Goal: Task Accomplishment & Management: Manage account settings

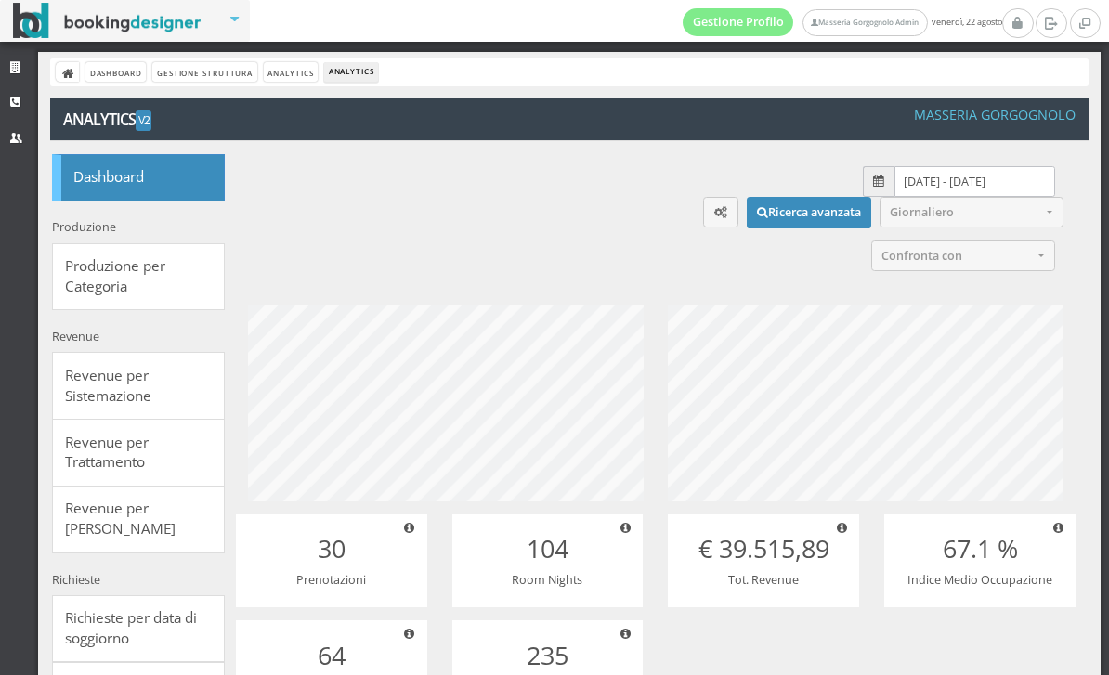
select select
click at [201, 76] on link "Gestione Struttura" at bounding box center [204, 71] width 104 height 19
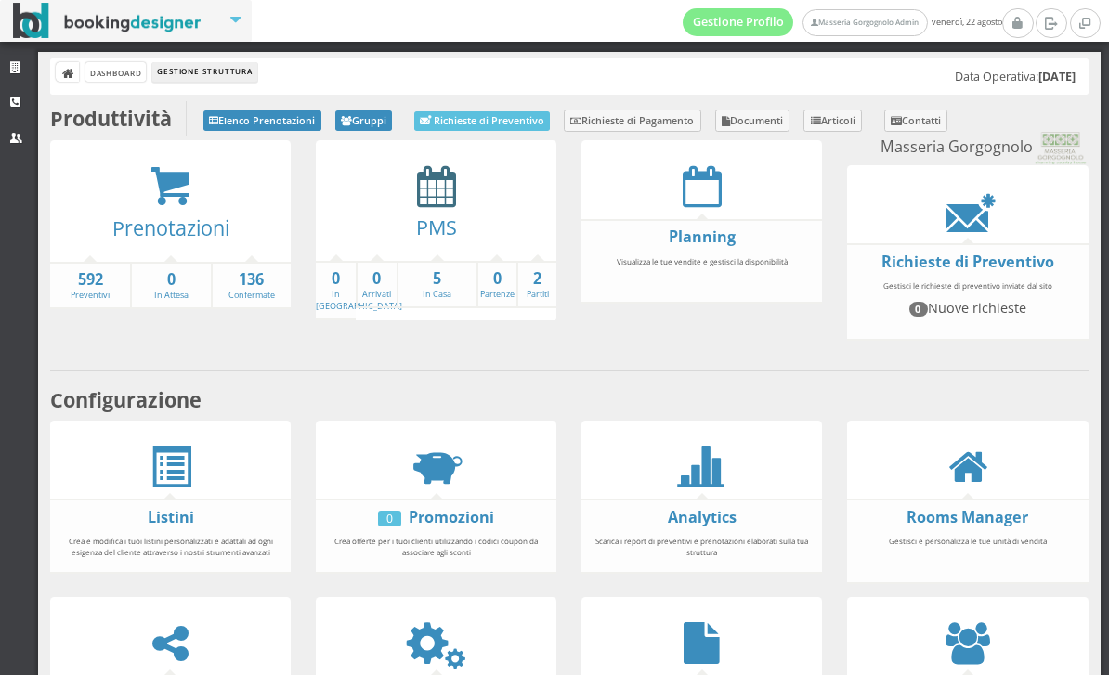
click at [438, 202] on icon at bounding box center [436, 186] width 39 height 42
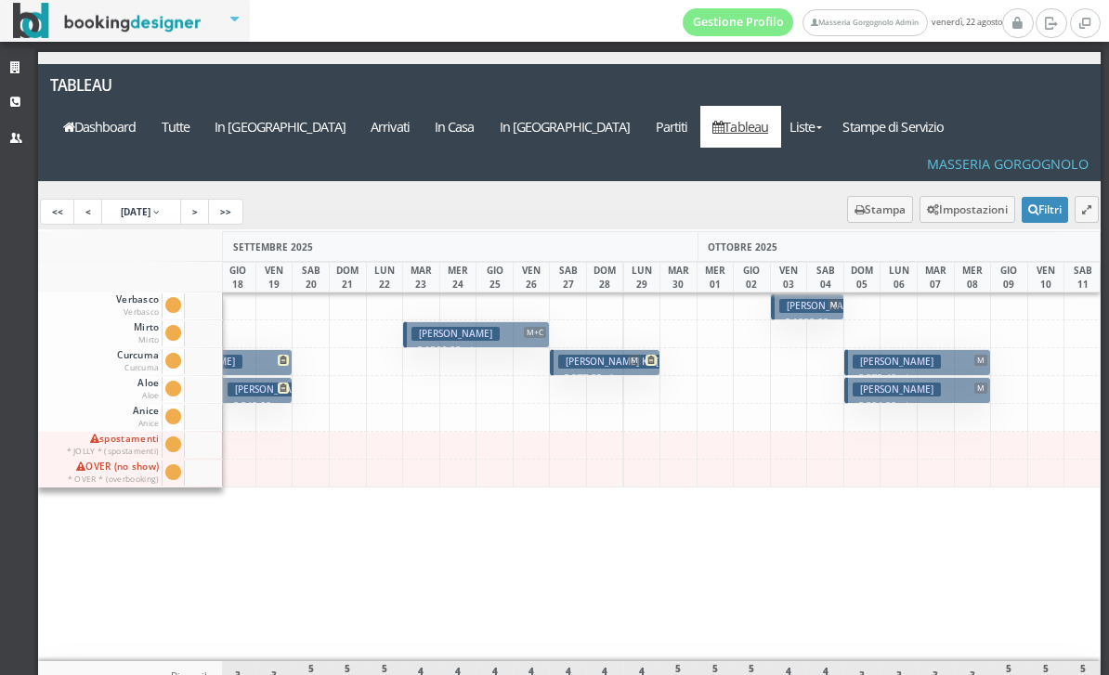
click at [922, 355] on h3 "Jonassen Nikolaj" at bounding box center [896, 362] width 88 height 14
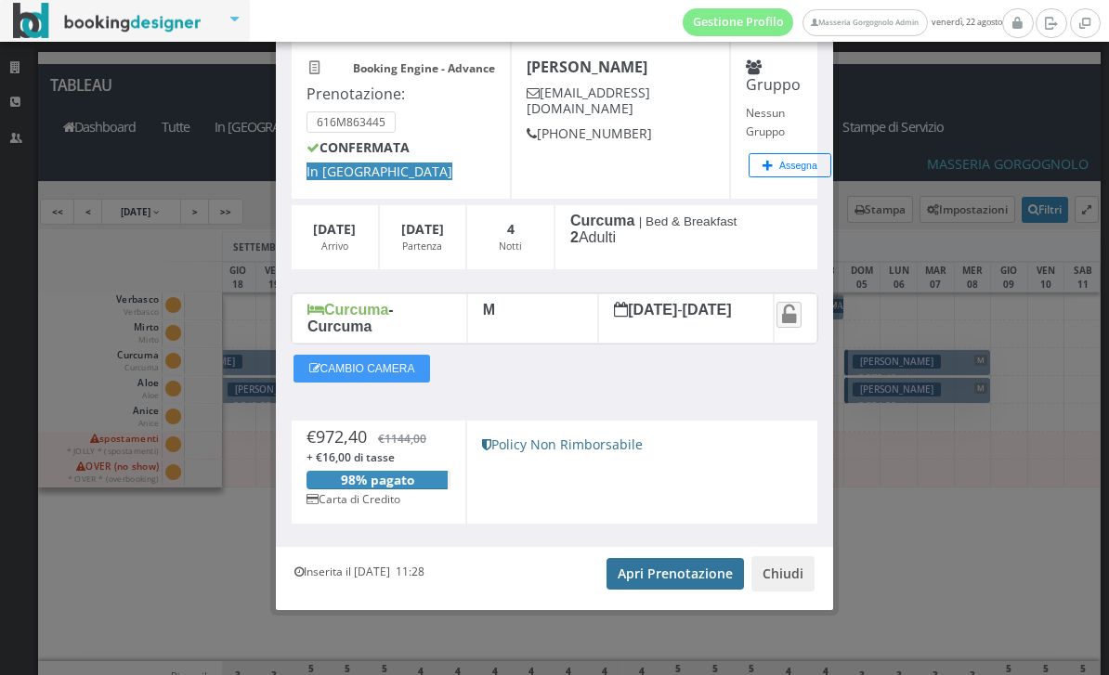
click at [676, 589] on link "Apri Prenotazione" at bounding box center [674, 574] width 137 height 32
click at [793, 577] on button "Chiudi" at bounding box center [782, 573] width 63 height 35
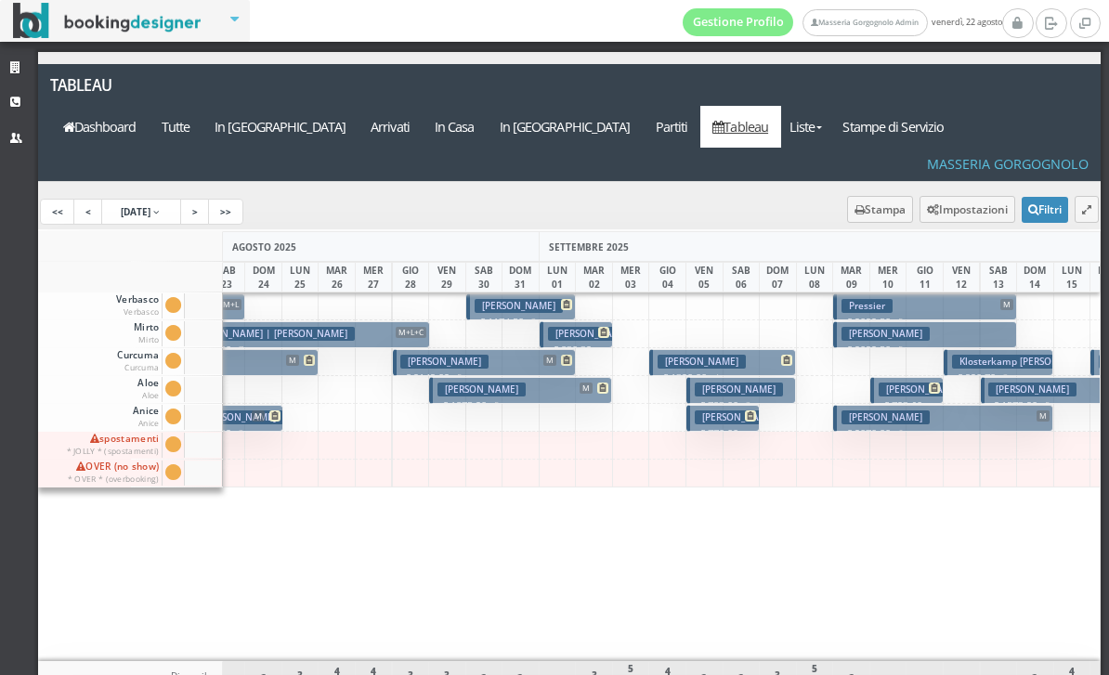
click at [740, 370] on p "€ 1320.00 4 notti" at bounding box center [723, 377] width 133 height 15
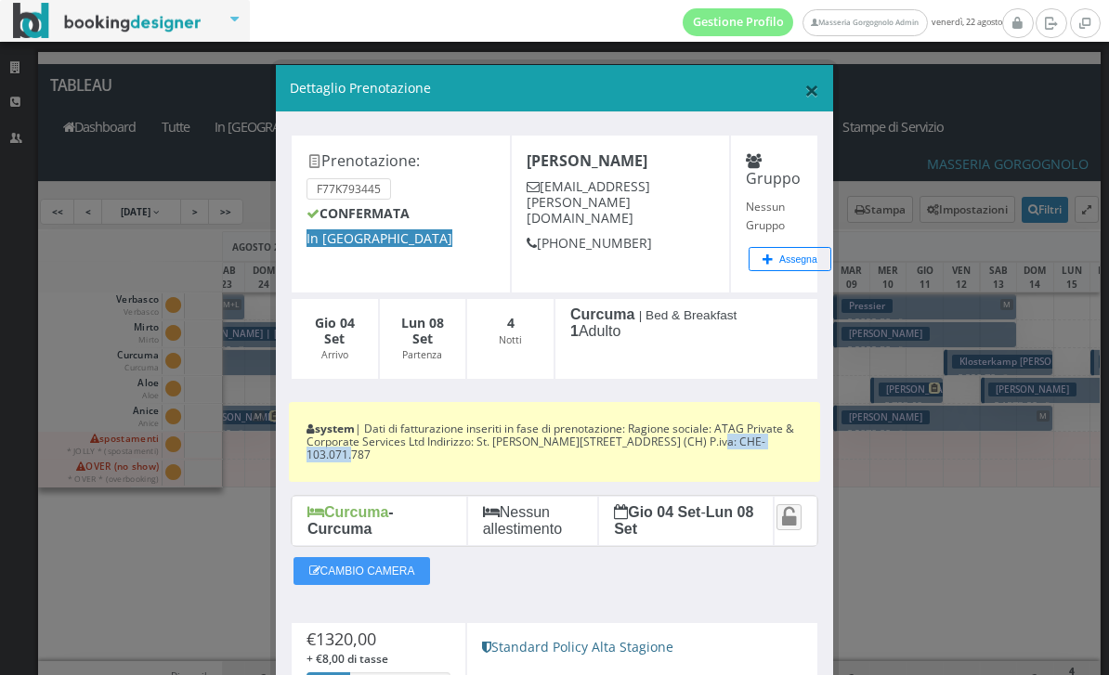
click at [818, 85] on span "×" at bounding box center [811, 89] width 15 height 35
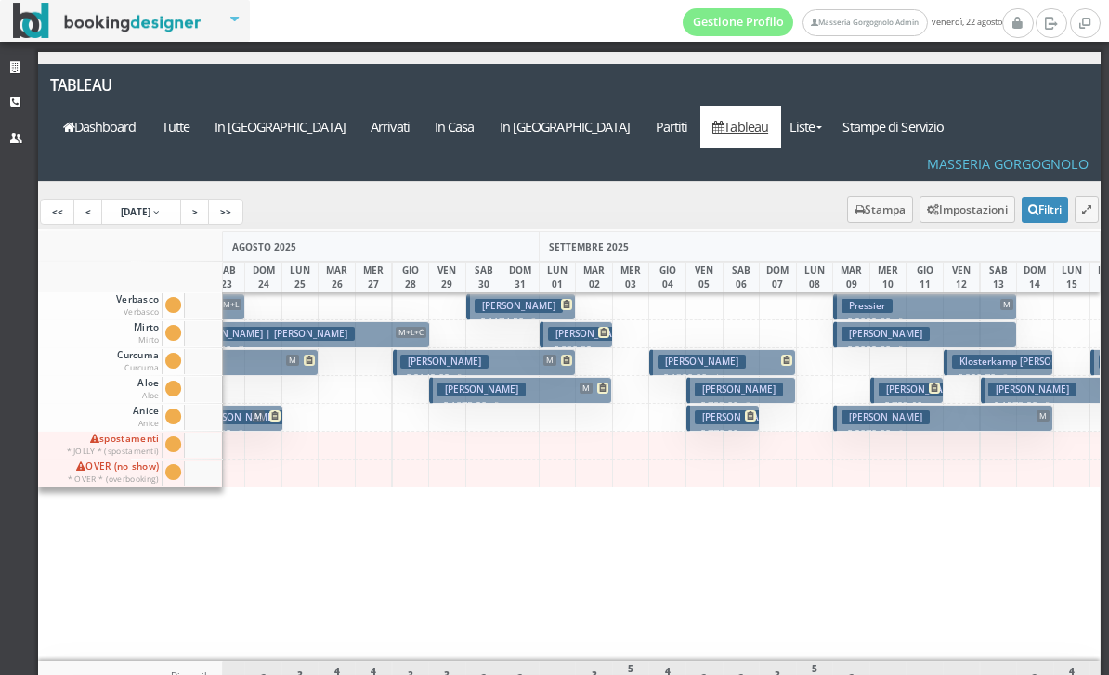
click at [730, 410] on h3 "Kolacek David" at bounding box center [739, 417] width 88 height 14
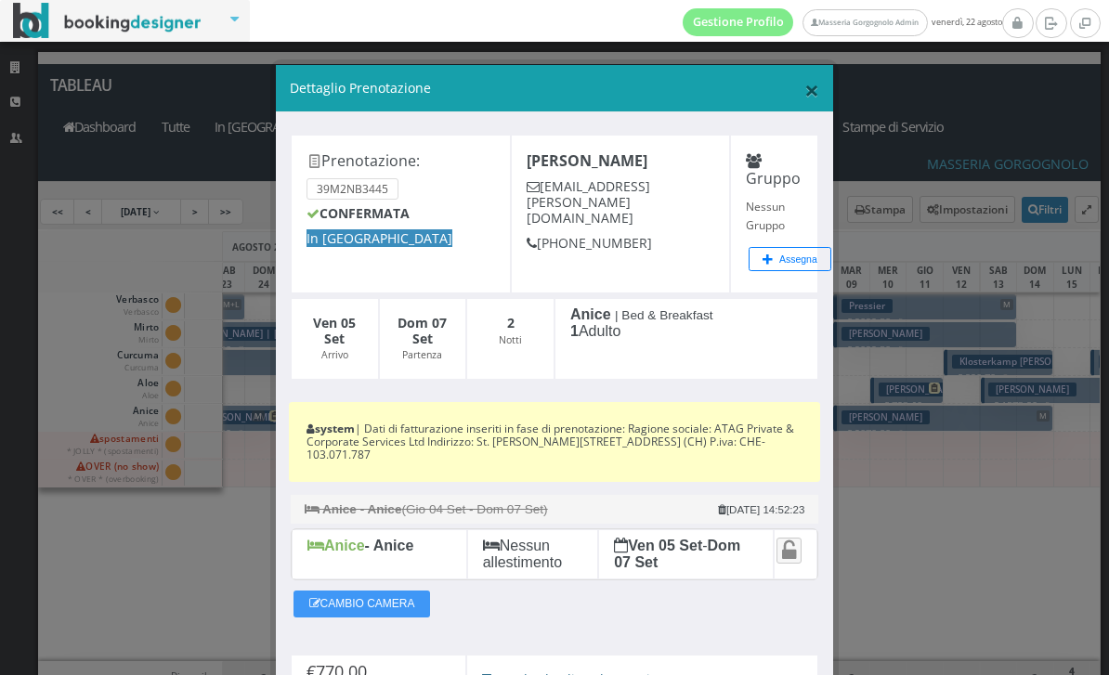
click at [815, 95] on span "×" at bounding box center [811, 89] width 15 height 35
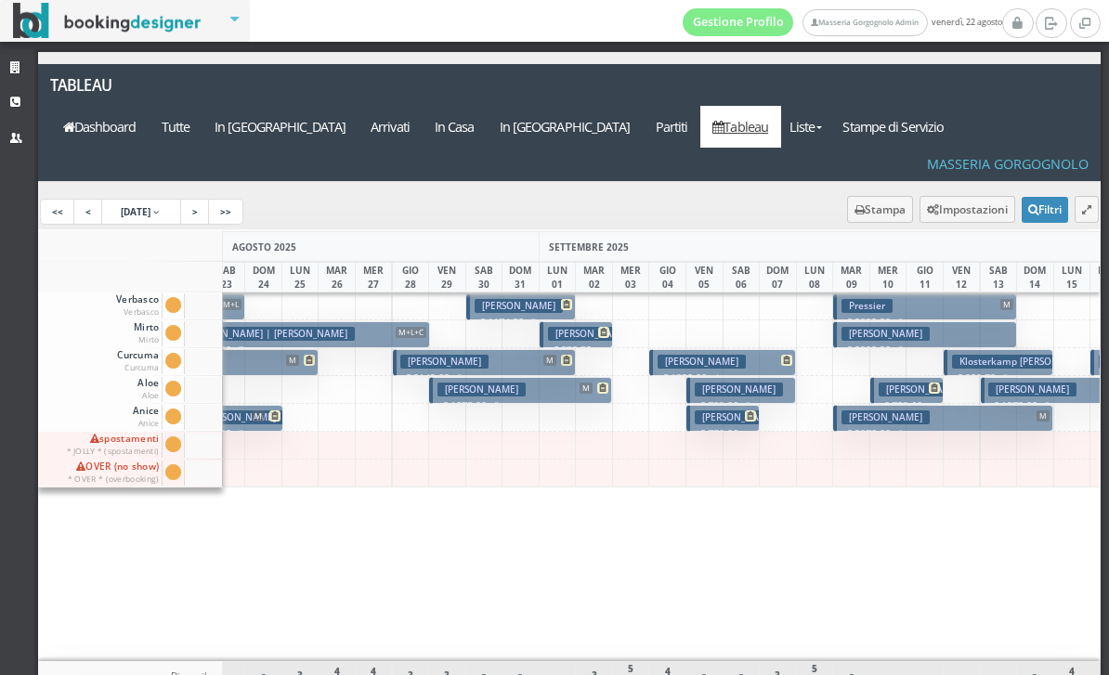
click at [723, 426] on p "€ 770.00 2 notti" at bounding box center [724, 440] width 59 height 29
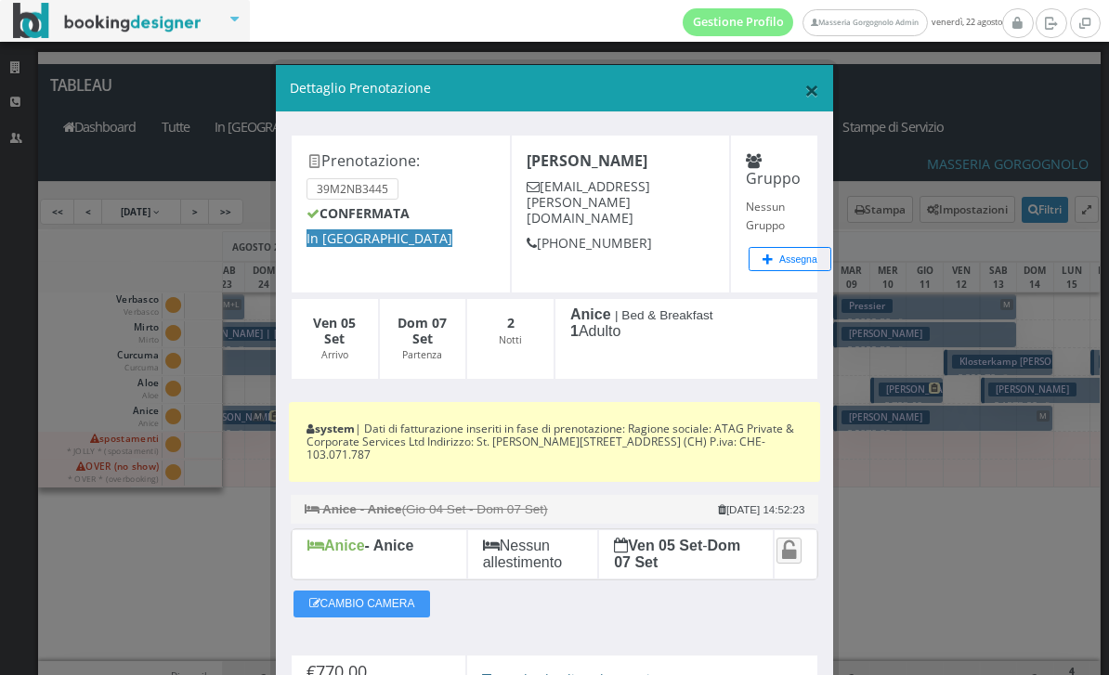
click at [804, 90] on span "×" at bounding box center [811, 89] width 15 height 35
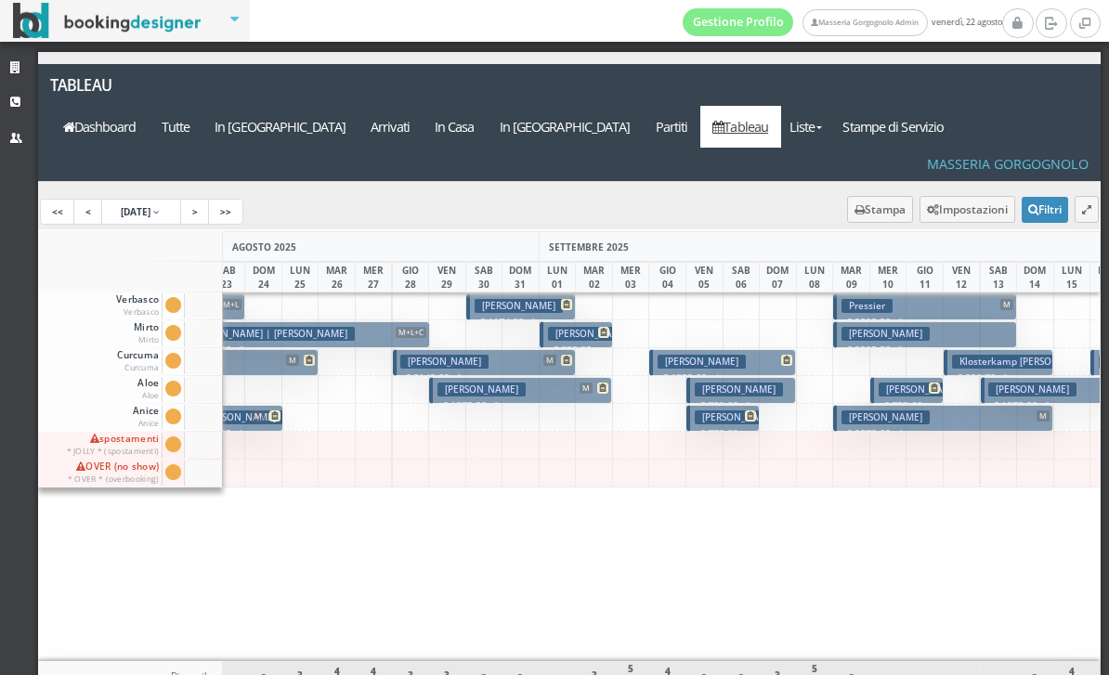
click at [748, 370] on p "€ 1320.00 4 notti" at bounding box center [723, 377] width 133 height 15
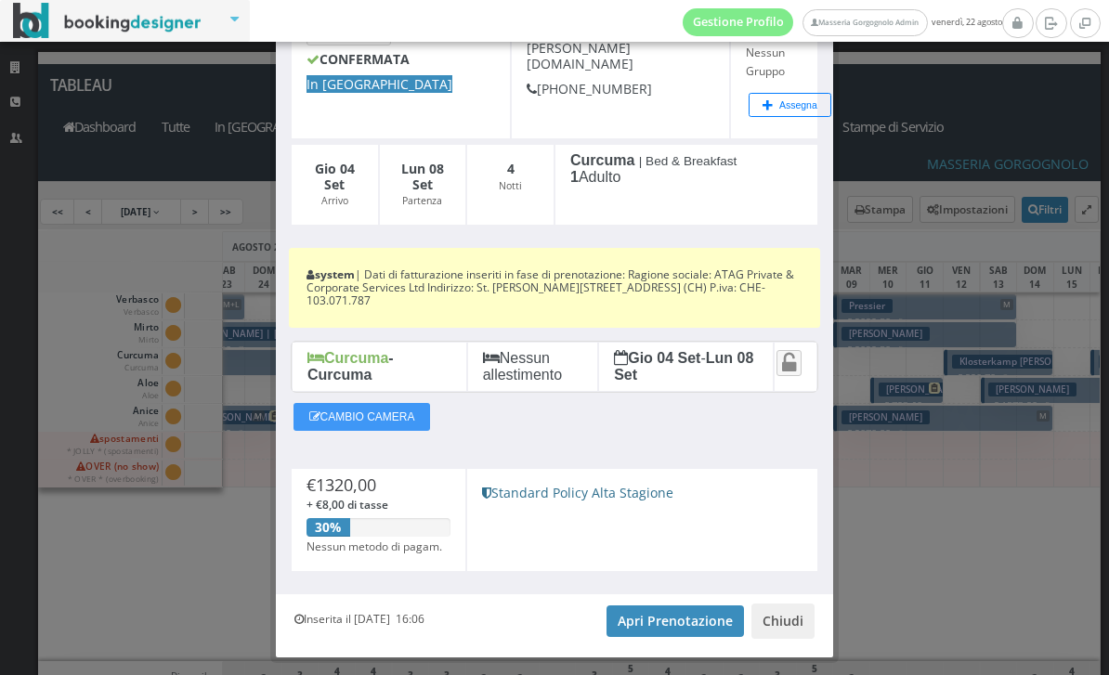
scroll to position [155, 0]
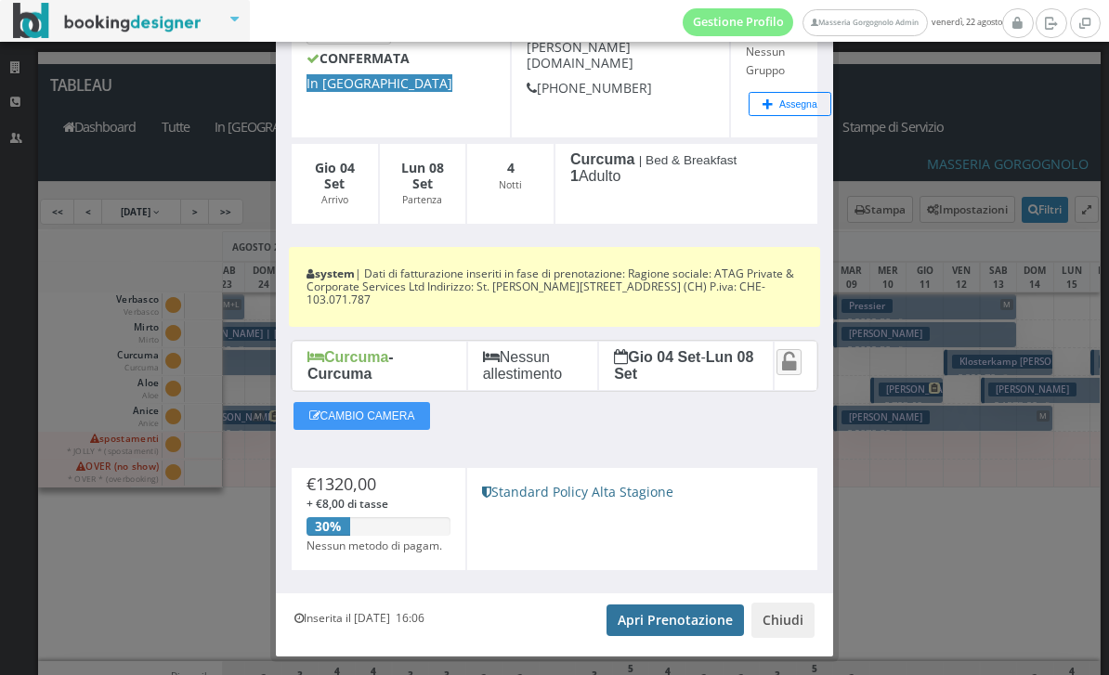
click at [685, 619] on link "Apri Prenotazione" at bounding box center [674, 620] width 137 height 32
click at [786, 603] on button "Chiudi" at bounding box center [782, 620] width 63 height 35
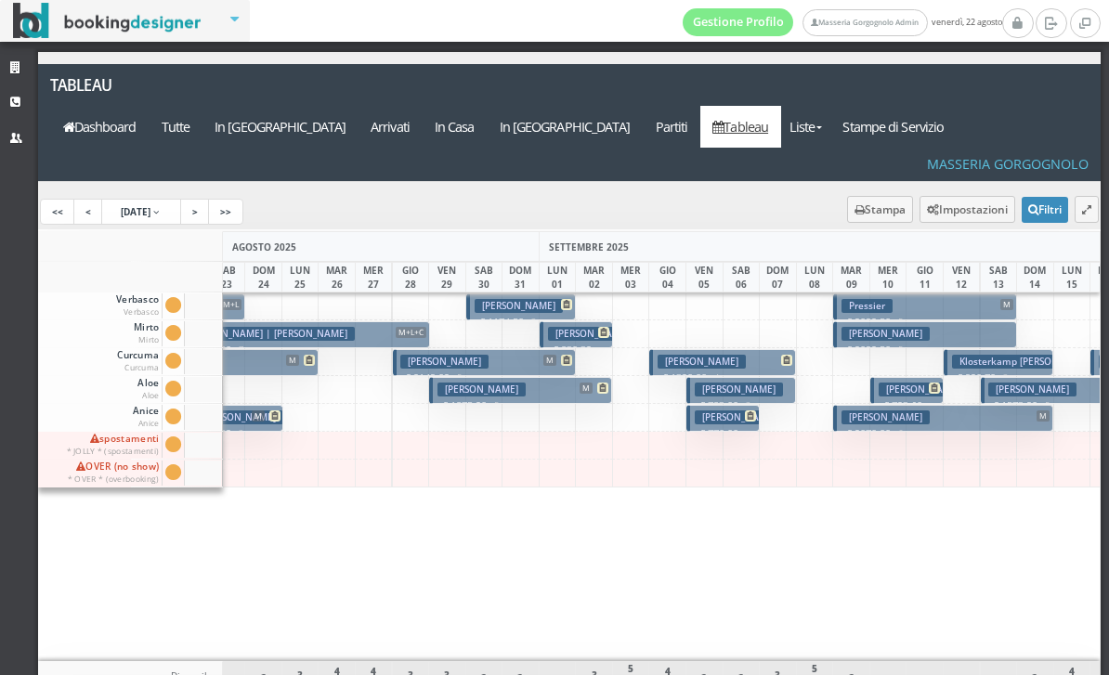
click at [729, 410] on h3 "Kolacek David" at bounding box center [739, 417] width 88 height 14
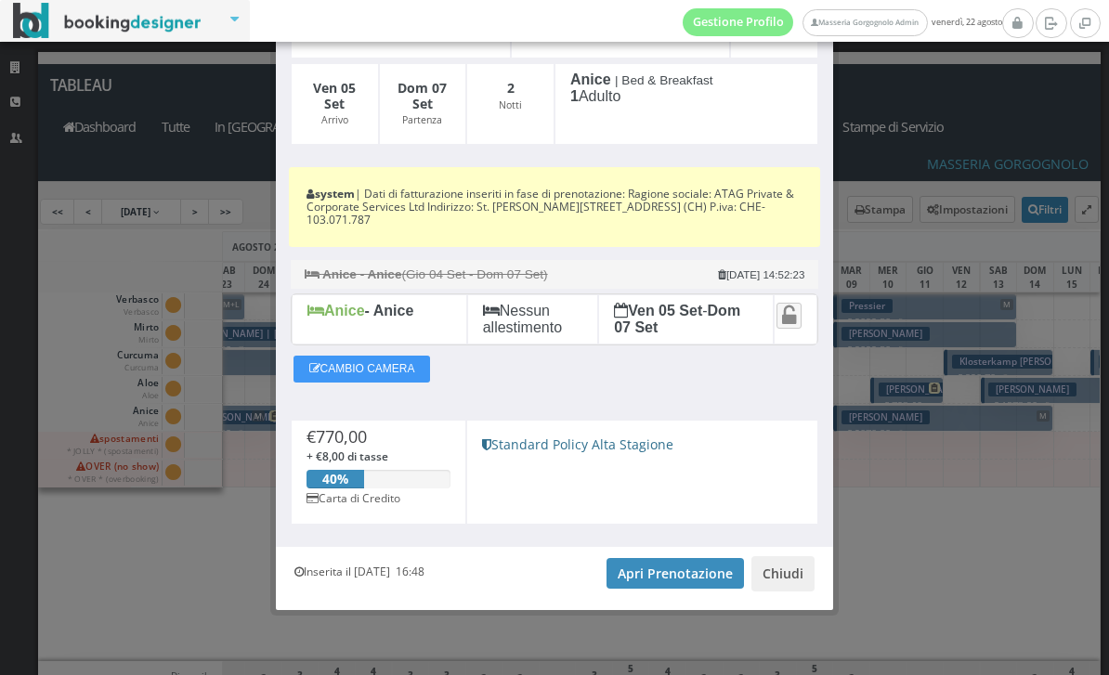
scroll to position [239, 0]
click at [678, 578] on link "Apri Prenotazione" at bounding box center [674, 574] width 137 height 32
click at [788, 577] on button "Chiudi" at bounding box center [782, 573] width 63 height 35
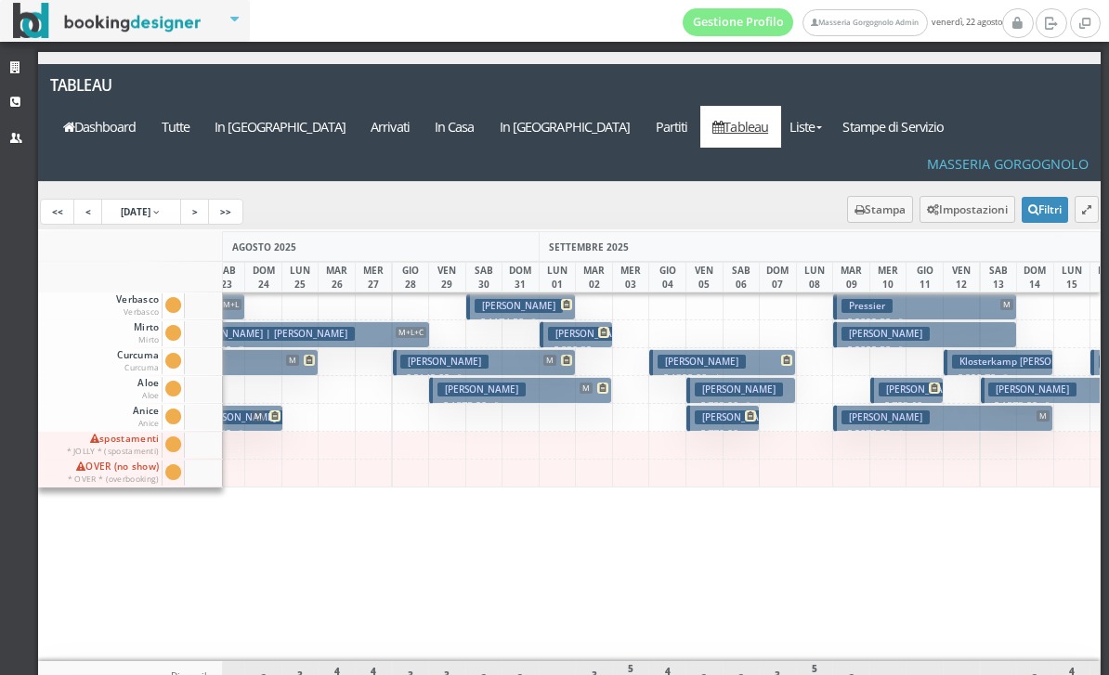
click at [740, 349] on button "Rusek Igor € 1320.00 4 notti 1 Adulto" at bounding box center [722, 362] width 147 height 27
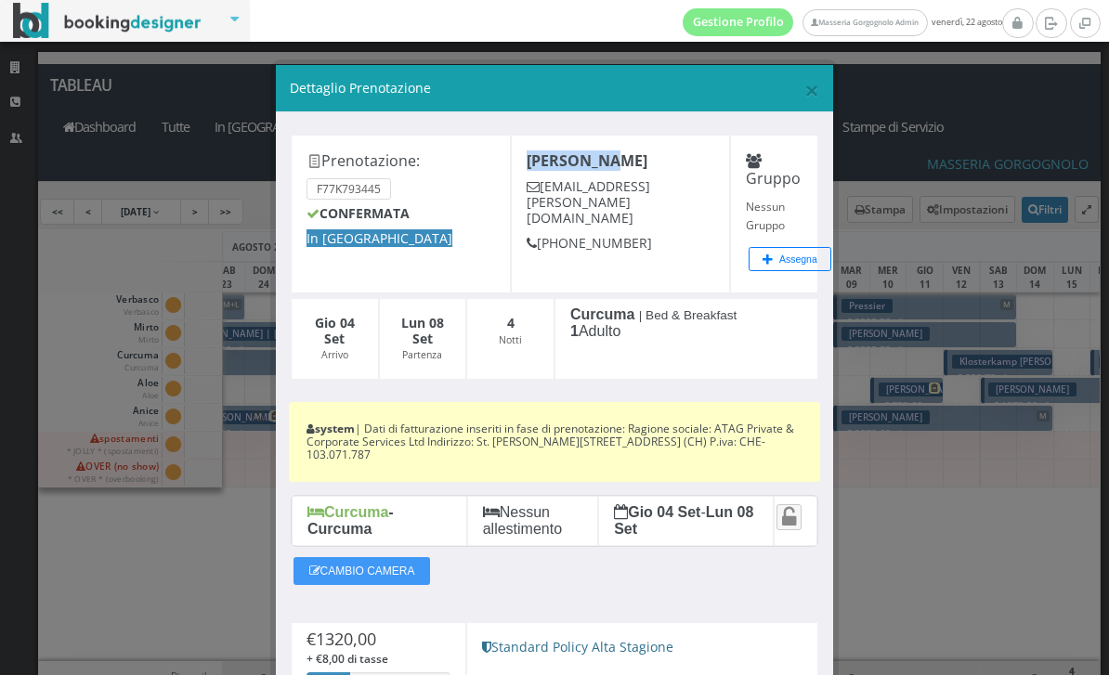
scroll to position [0, 0]
click at [808, 97] on span "×" at bounding box center [811, 89] width 15 height 35
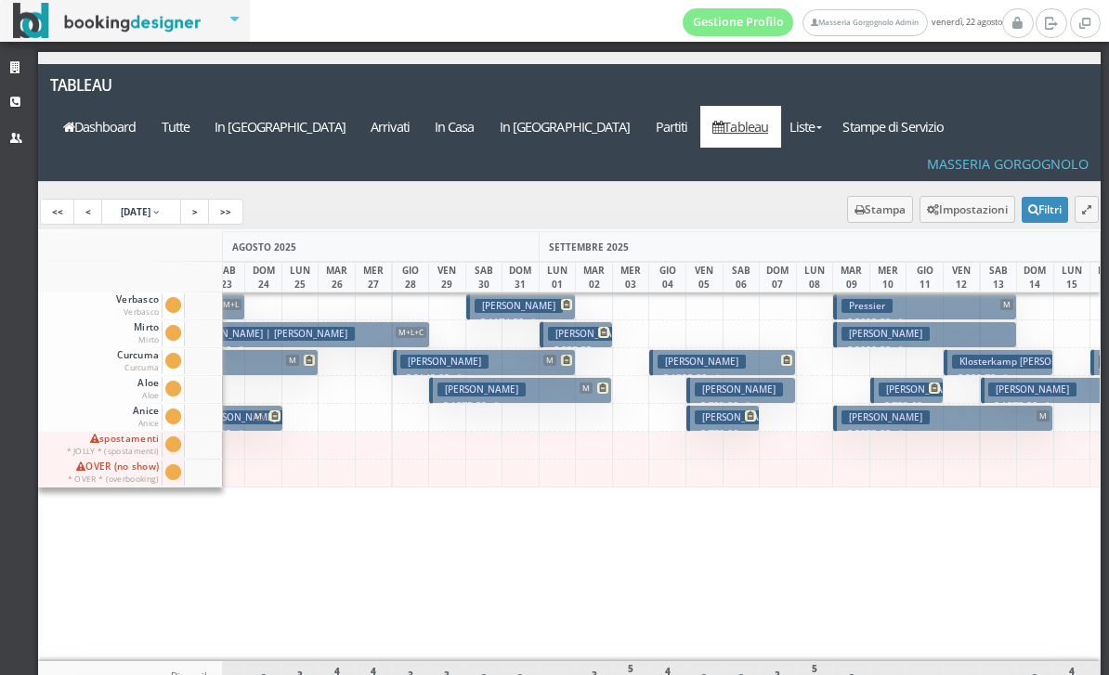
click at [724, 410] on h3 "Kolacek David" at bounding box center [739, 417] width 88 height 14
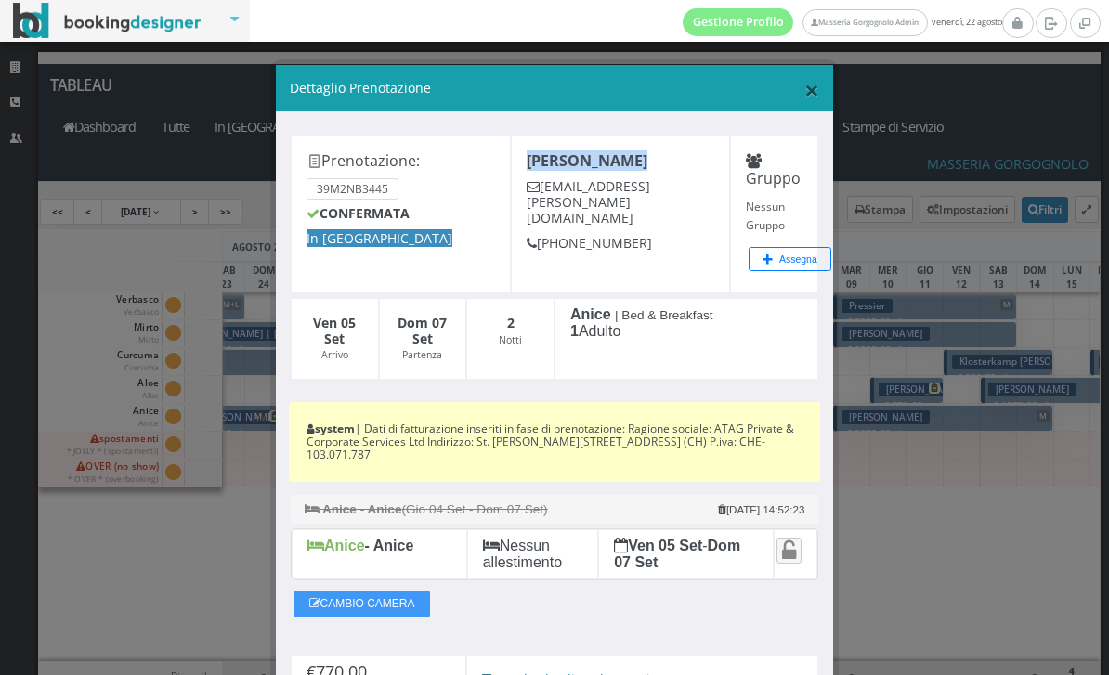
click at [818, 82] on span "×" at bounding box center [811, 89] width 15 height 35
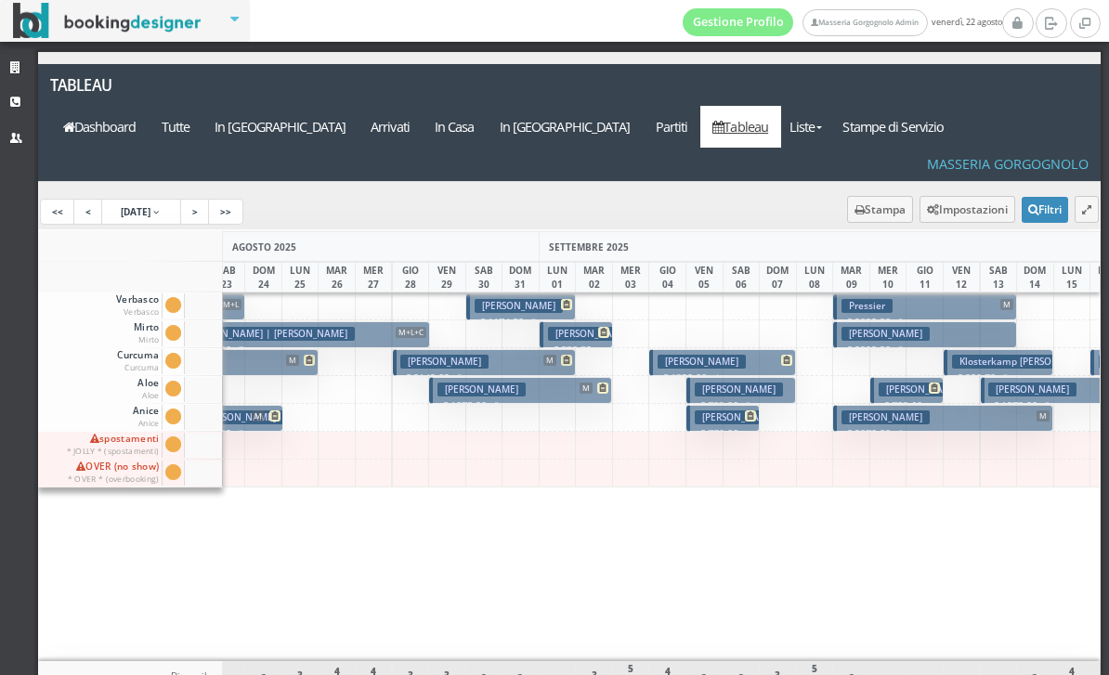
click at [736, 349] on button "Rusek Igor € 1320.00 4 notti 1 Adulto" at bounding box center [722, 362] width 147 height 27
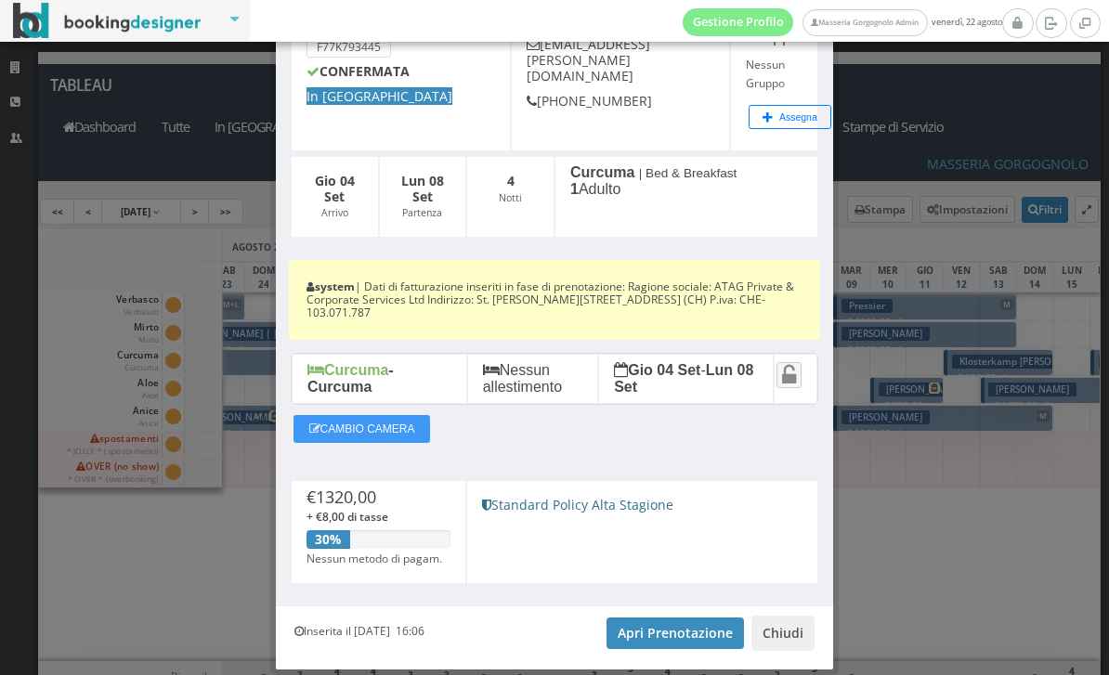
scroll to position [168, 0]
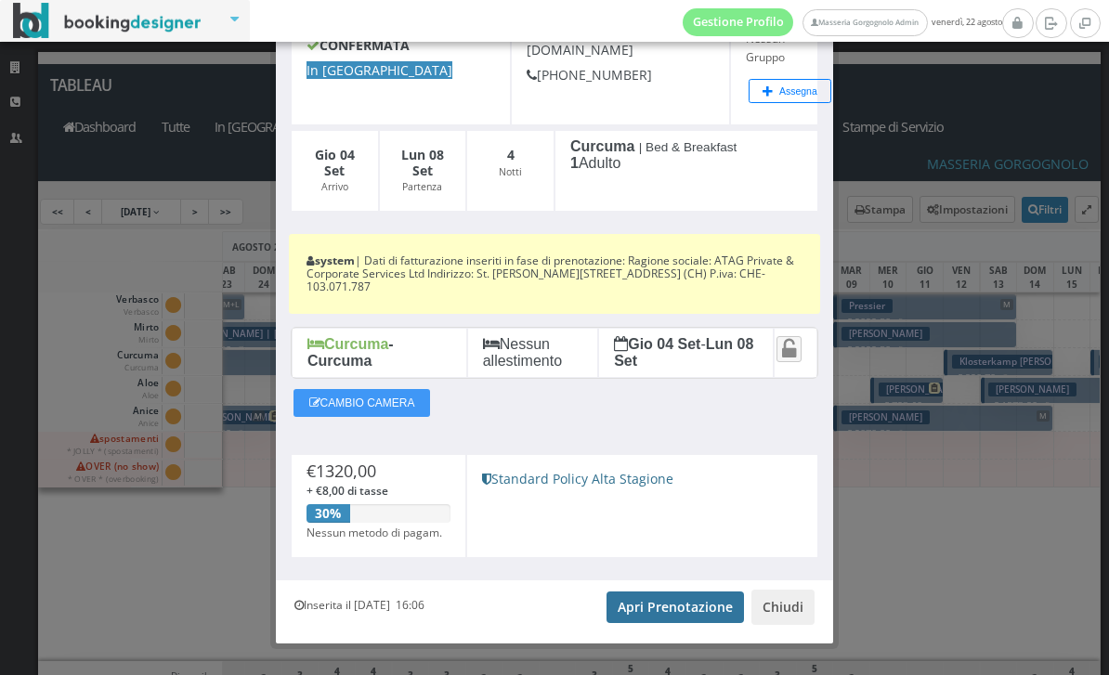
click at [669, 602] on link "Apri Prenotazione" at bounding box center [674, 607] width 137 height 32
click at [786, 598] on button "Chiudi" at bounding box center [782, 607] width 63 height 35
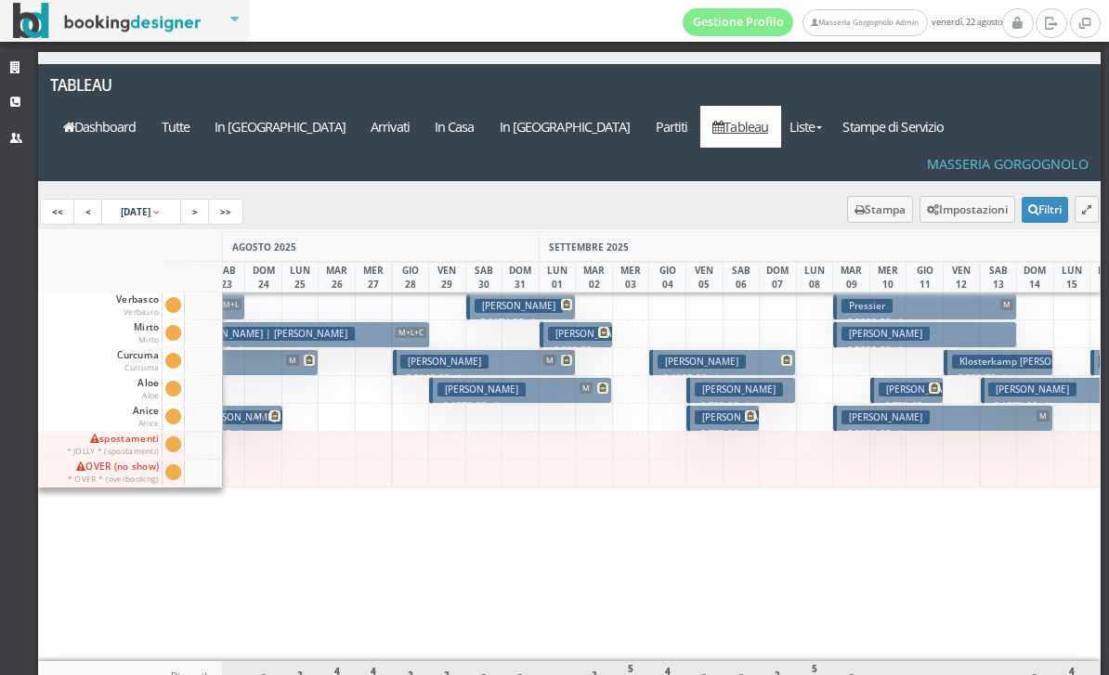
click at [729, 410] on h3 "Kolacek David" at bounding box center [739, 417] width 88 height 14
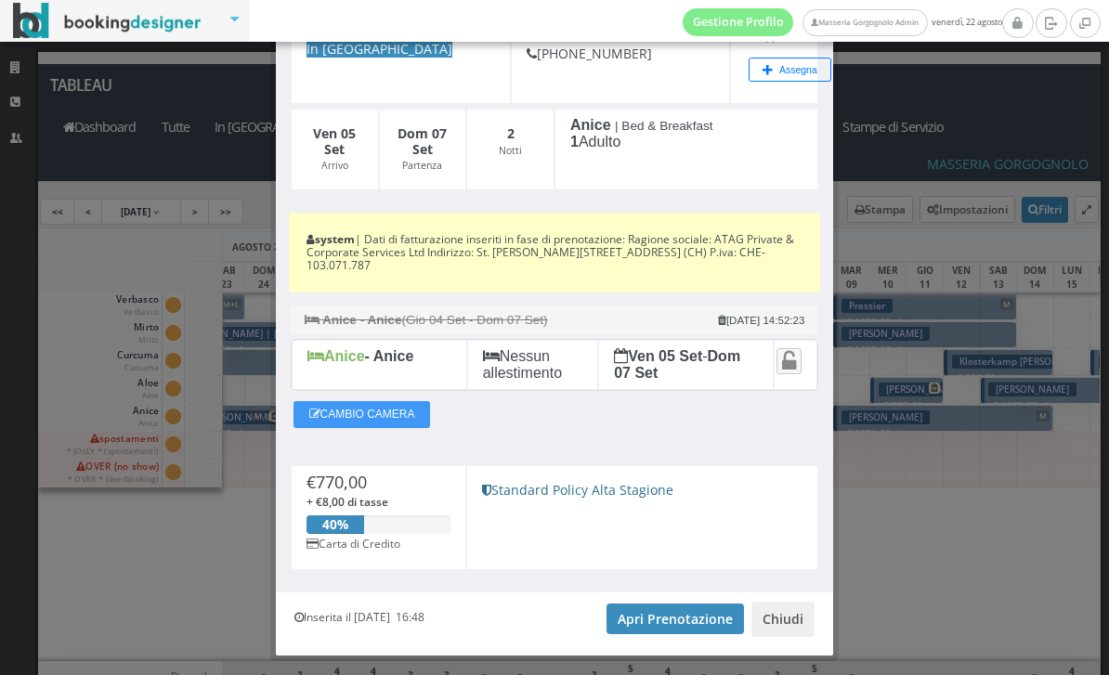
scroll to position [190, 0]
click at [687, 609] on link "Apri Prenotazione" at bounding box center [674, 619] width 137 height 32
click at [785, 617] on button "Chiudi" at bounding box center [782, 618] width 63 height 35
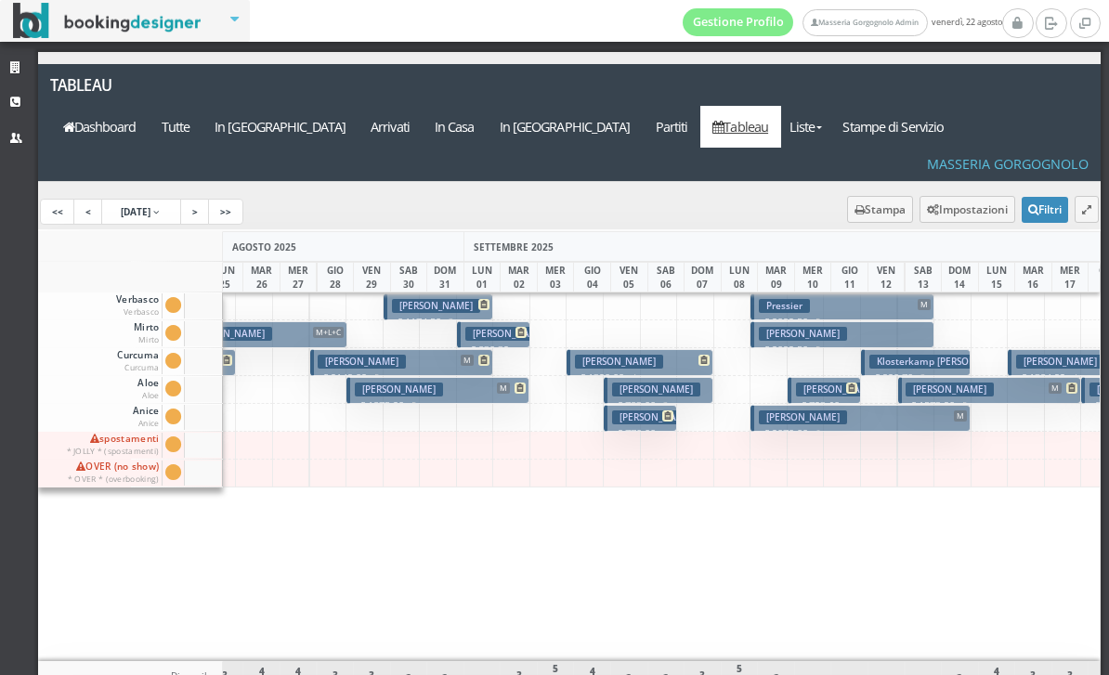
scroll to position [0, 396]
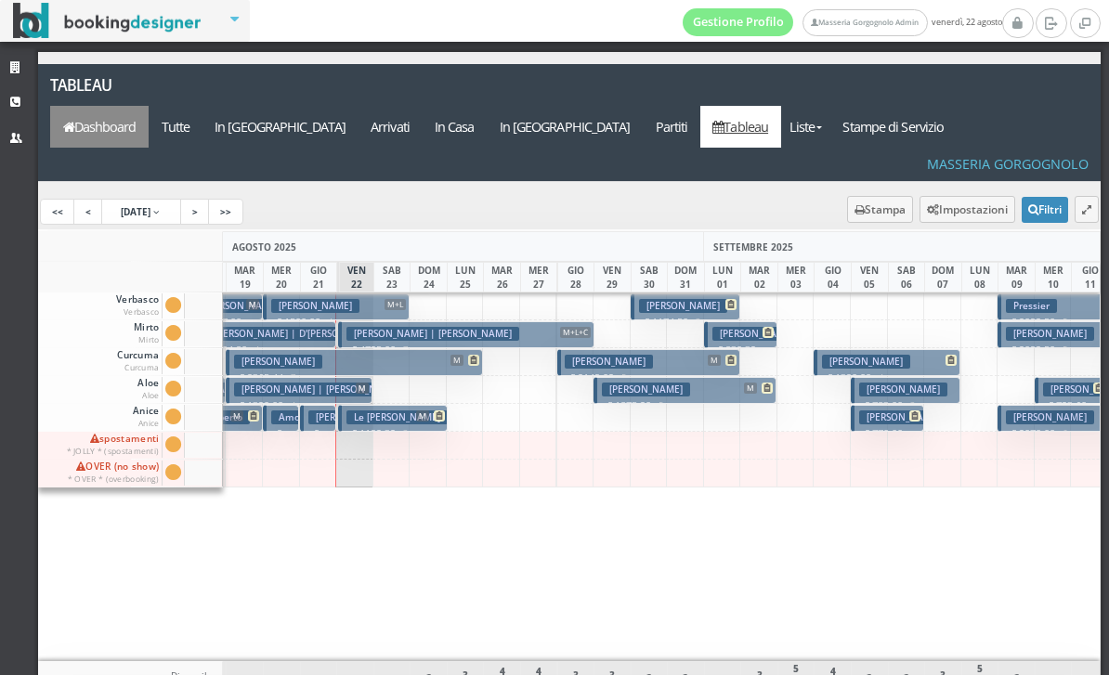
click at [149, 106] on link "Dashboard" at bounding box center [99, 127] width 98 height 42
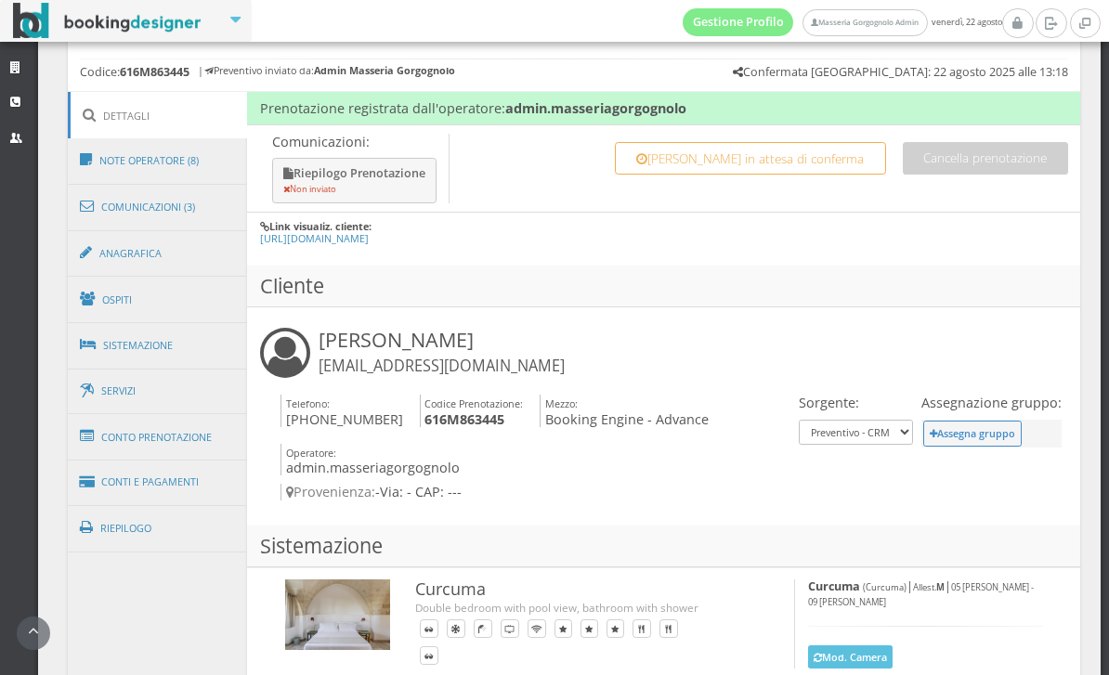
scroll to position [877, 0]
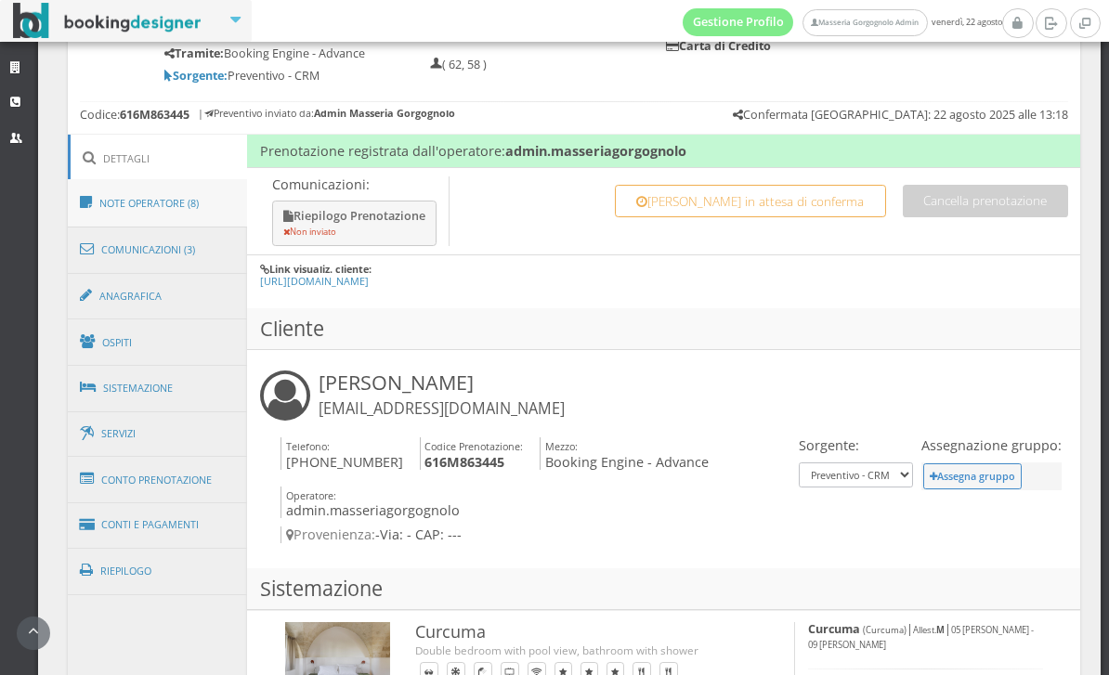
click at [172, 190] on link "Note Operatore (8)" at bounding box center [158, 203] width 180 height 48
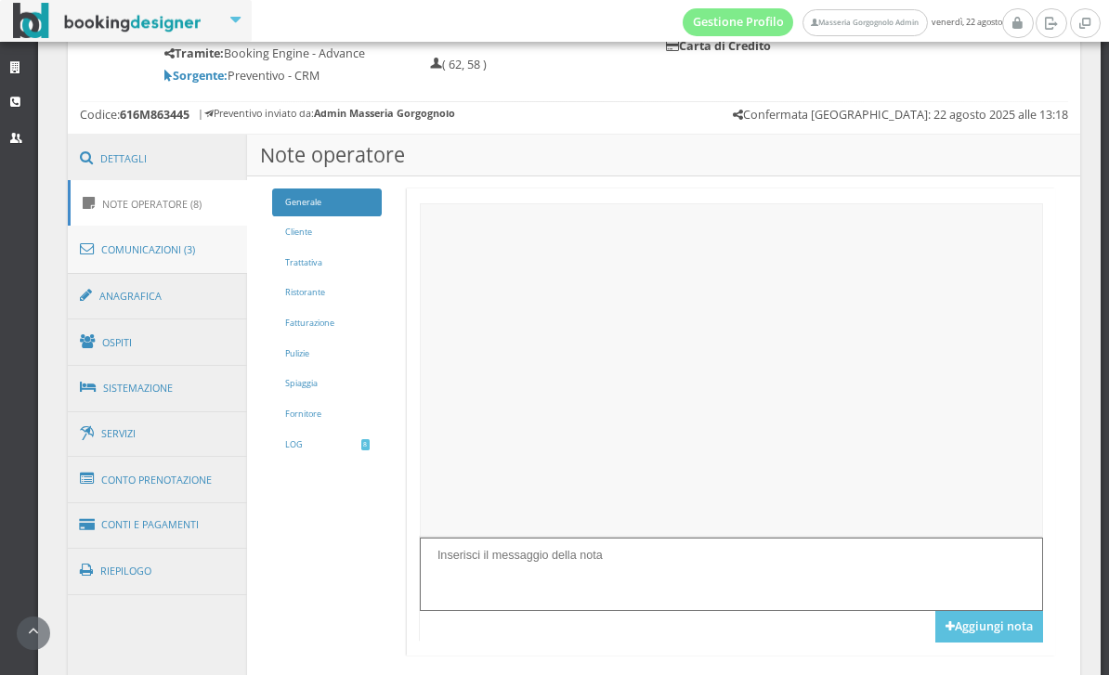
click at [195, 236] on link "Comunicazioni (3)" at bounding box center [158, 250] width 180 height 48
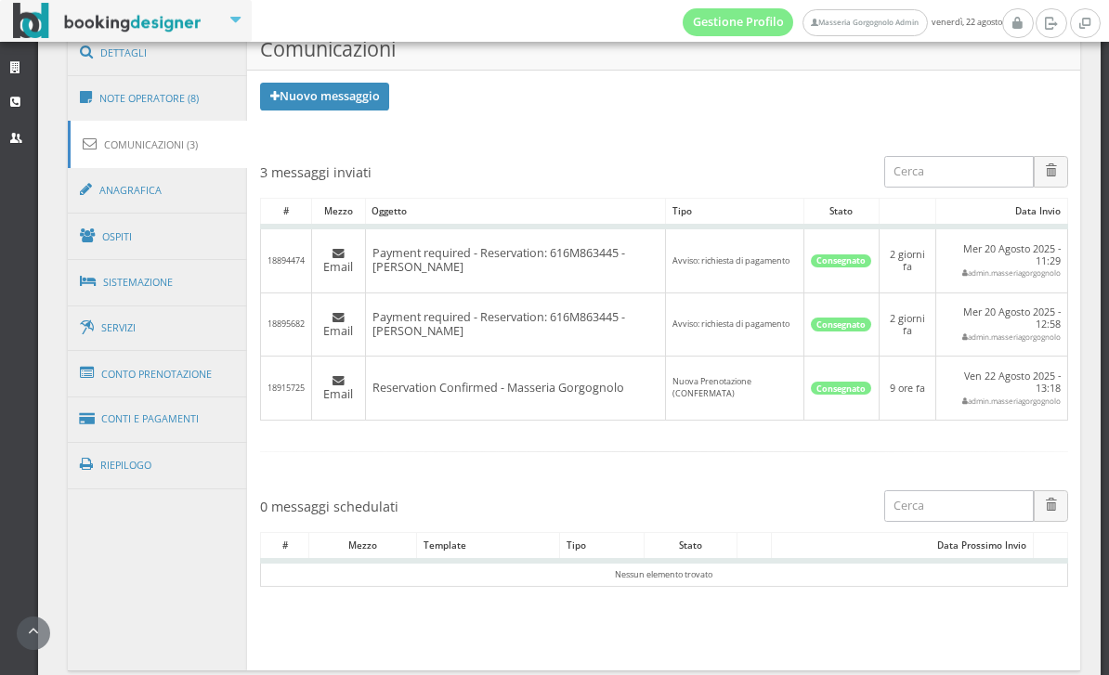
scroll to position [955, 0]
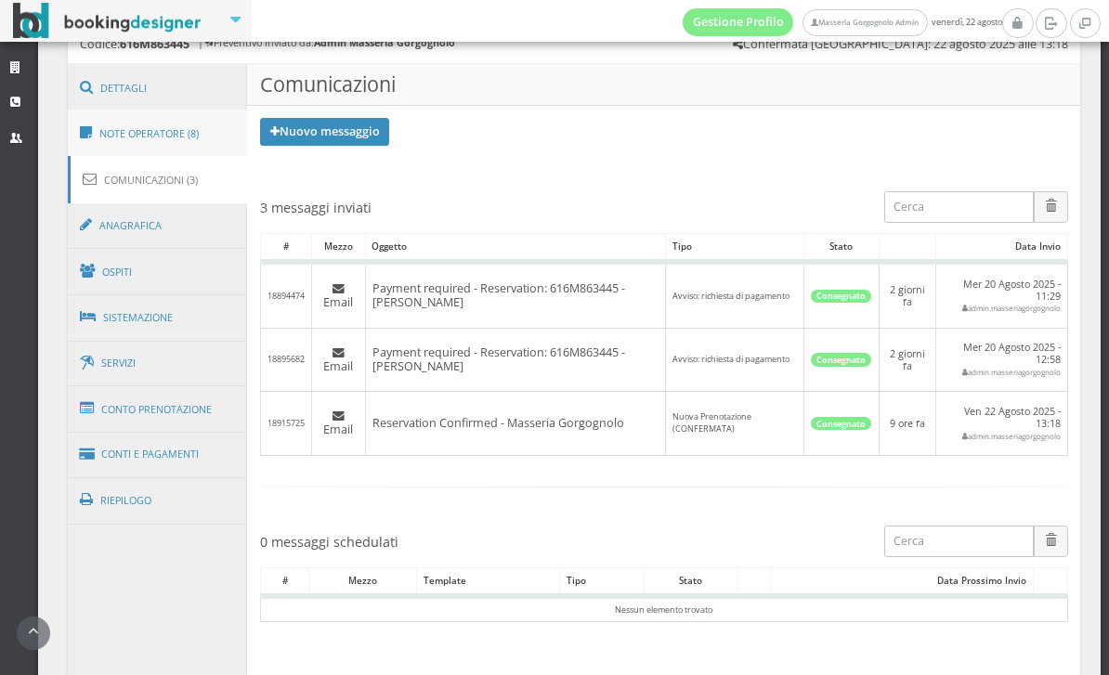
click at [196, 137] on link "Note Operatore (8)" at bounding box center [158, 134] width 180 height 48
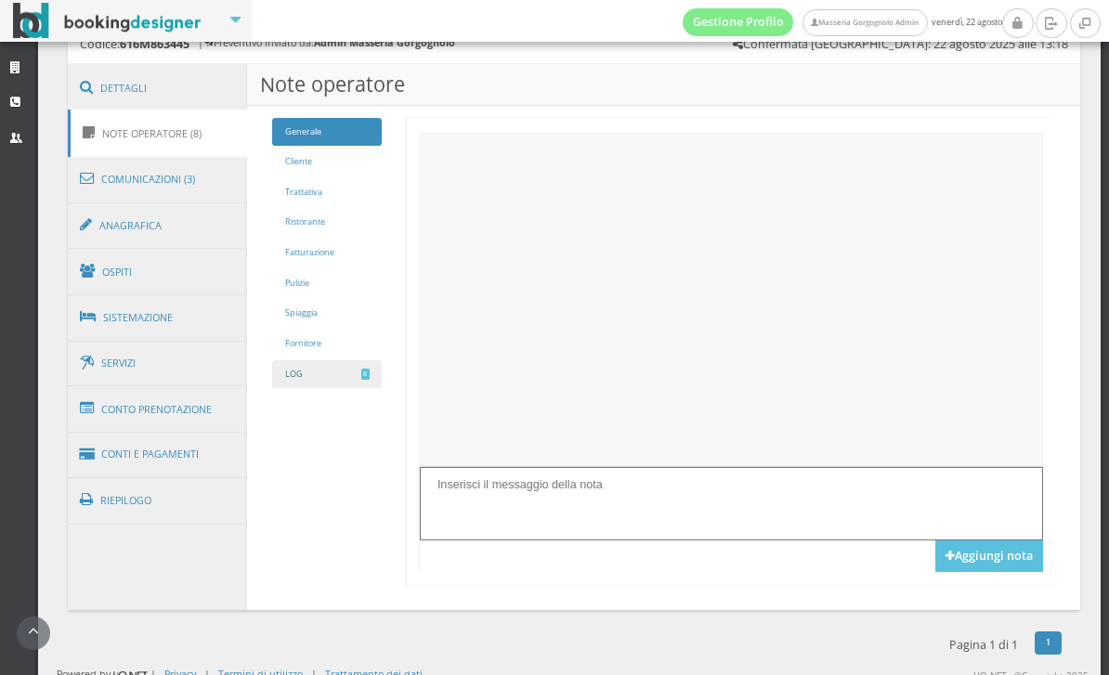
click at [347, 369] on link "LOG 8" at bounding box center [327, 374] width 110 height 29
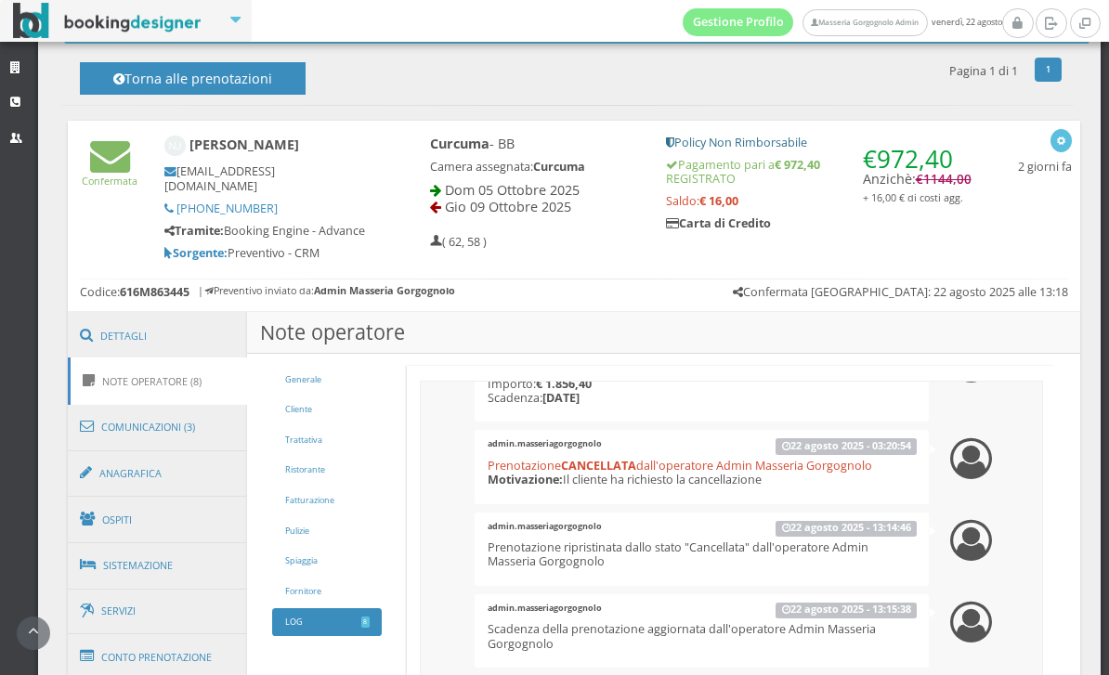
scroll to position [113, 0]
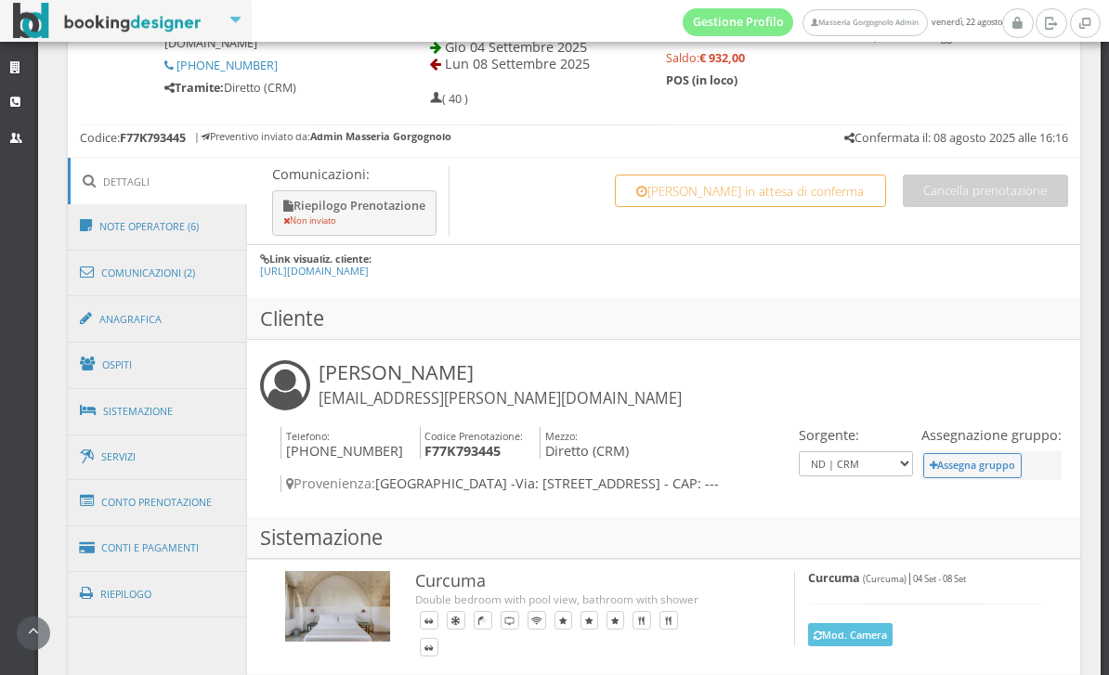
scroll to position [839, 0]
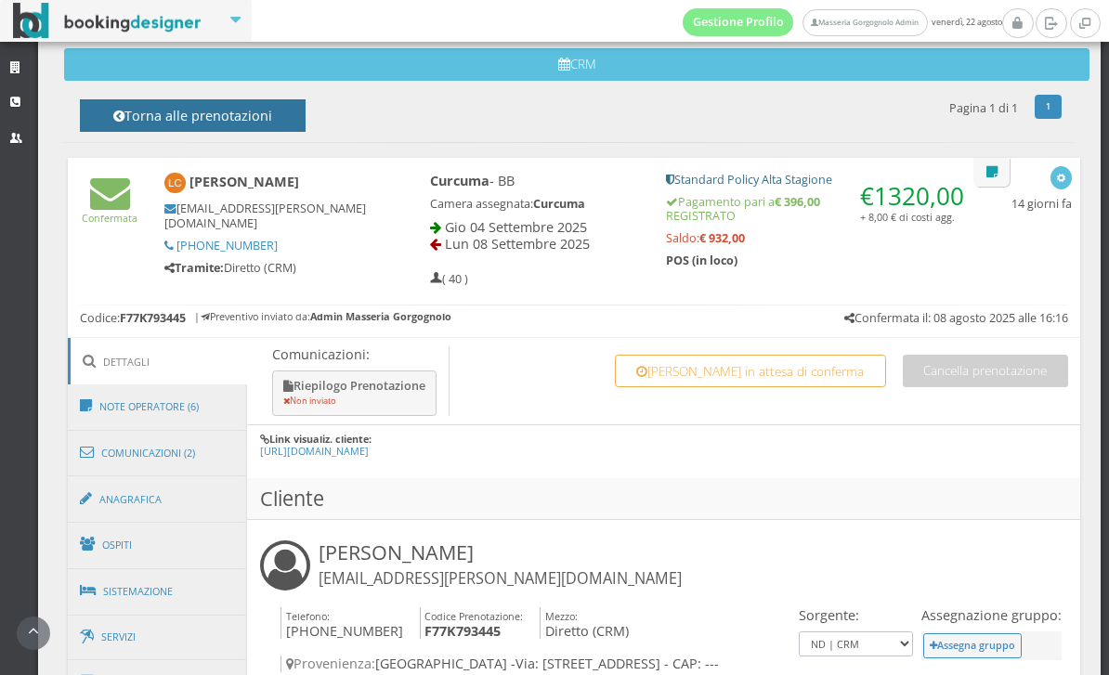
click at [278, 110] on h4 "Torna alle prenotazioni" at bounding box center [192, 122] width 184 height 29
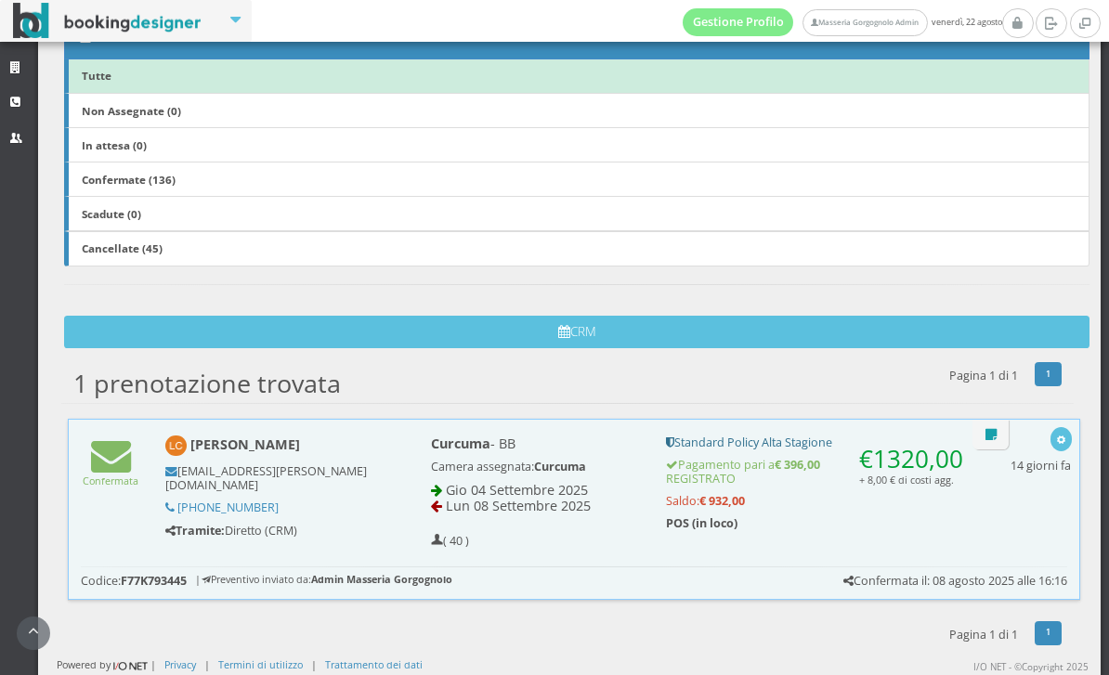
scroll to position [344, 0]
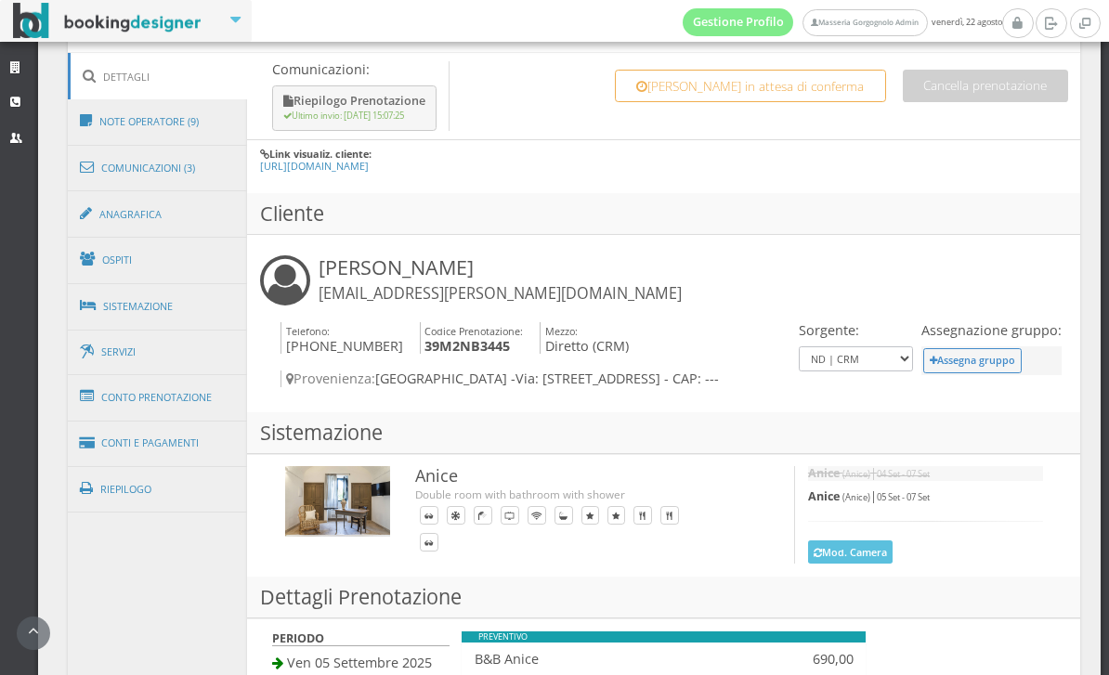
scroll to position [861, 0]
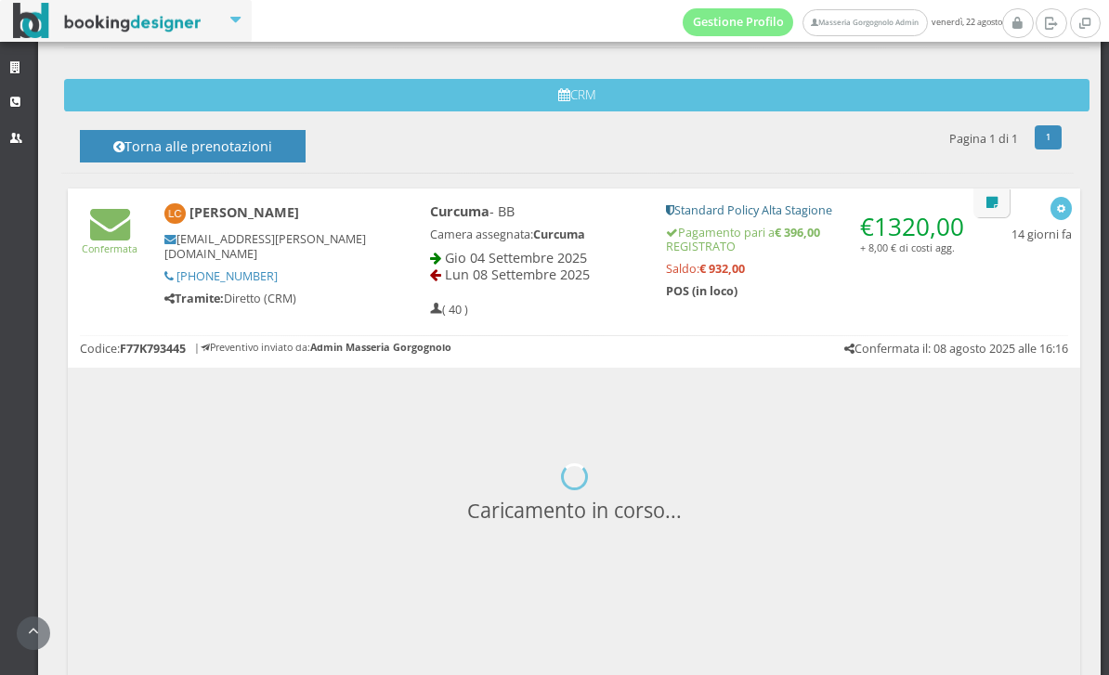
scroll to position [611, 0]
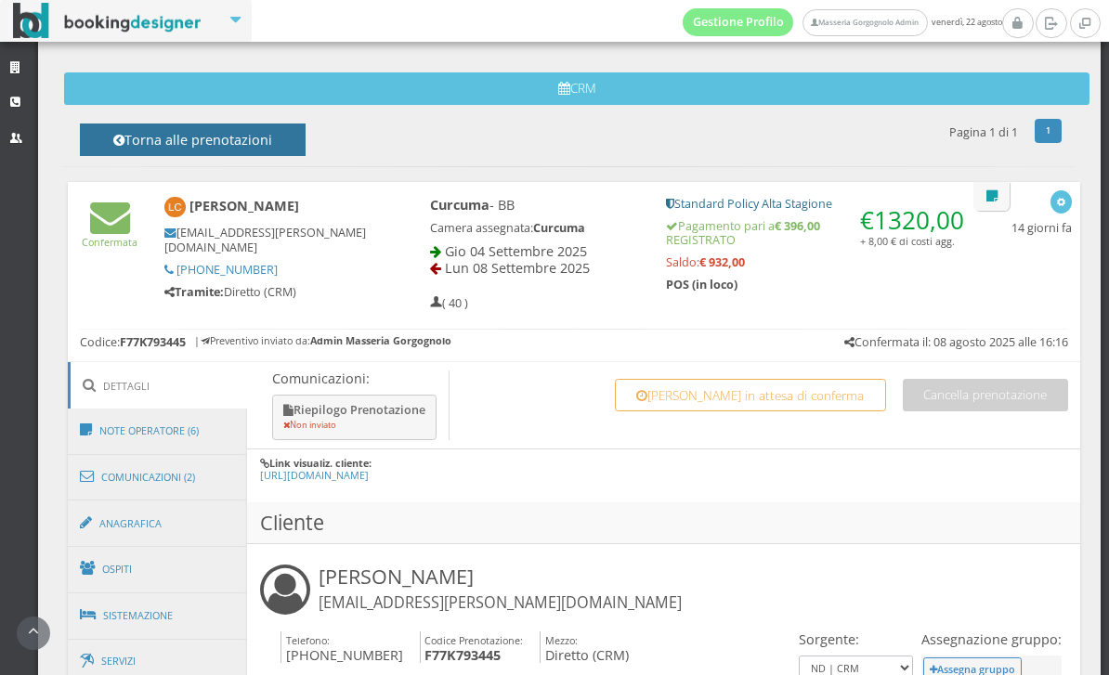
click at [235, 132] on h4 "Torna alle prenotazioni" at bounding box center [192, 146] width 184 height 29
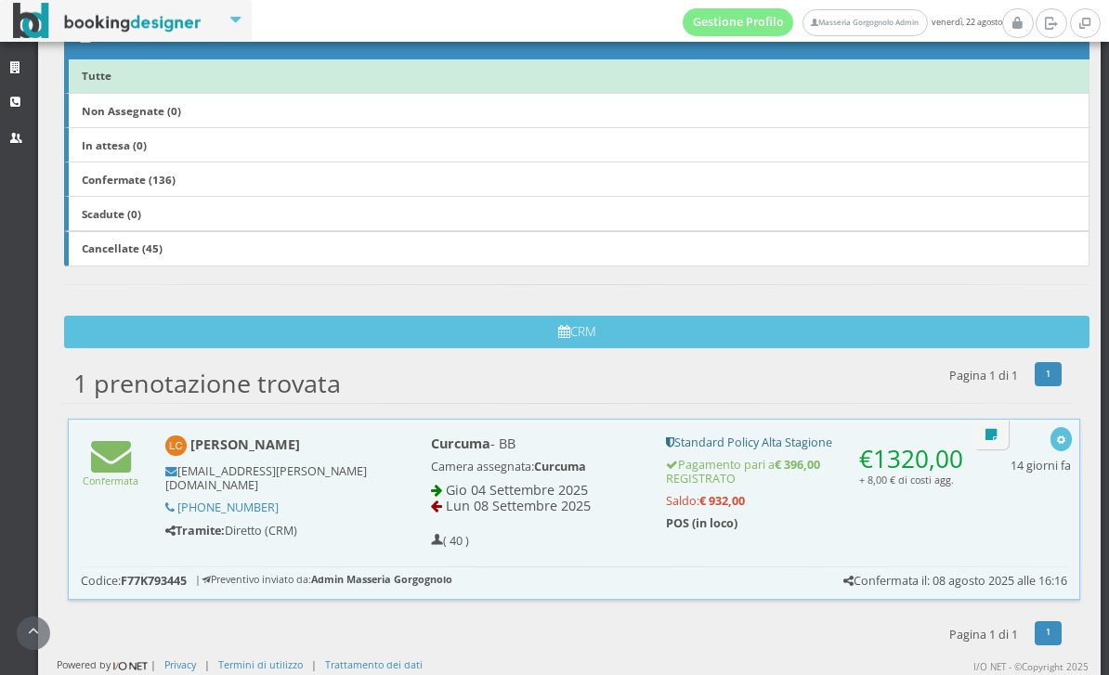
scroll to position [344, 0]
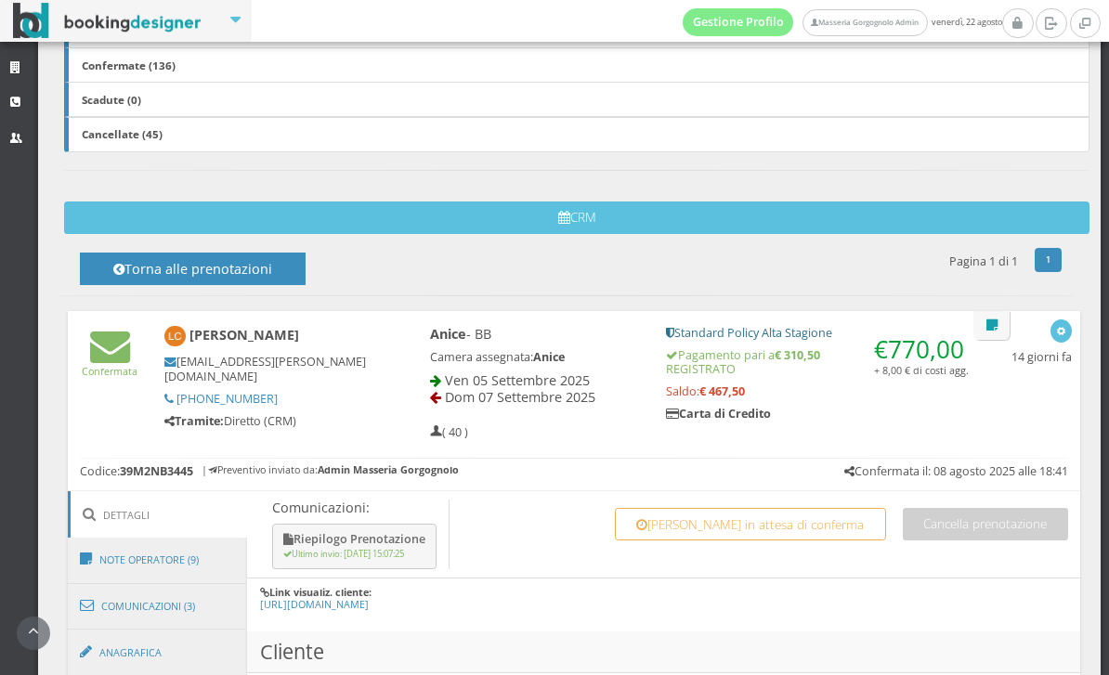
scroll to position [486, 0]
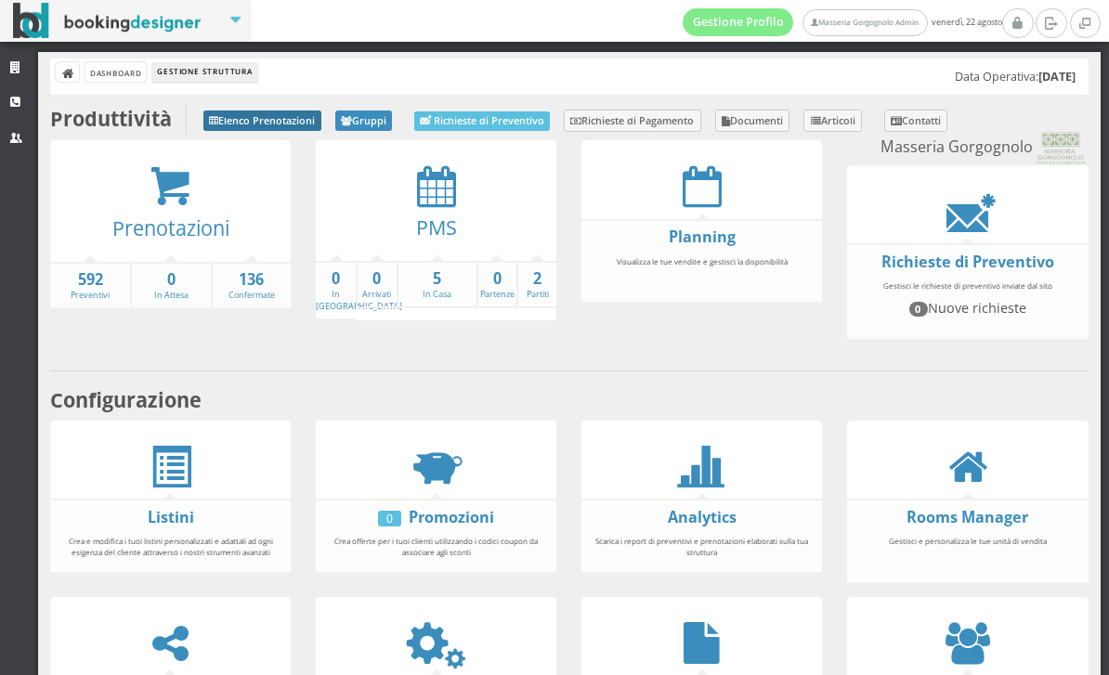
click at [318, 129] on link "Elenco Prenotazioni" at bounding box center [262, 120] width 118 height 20
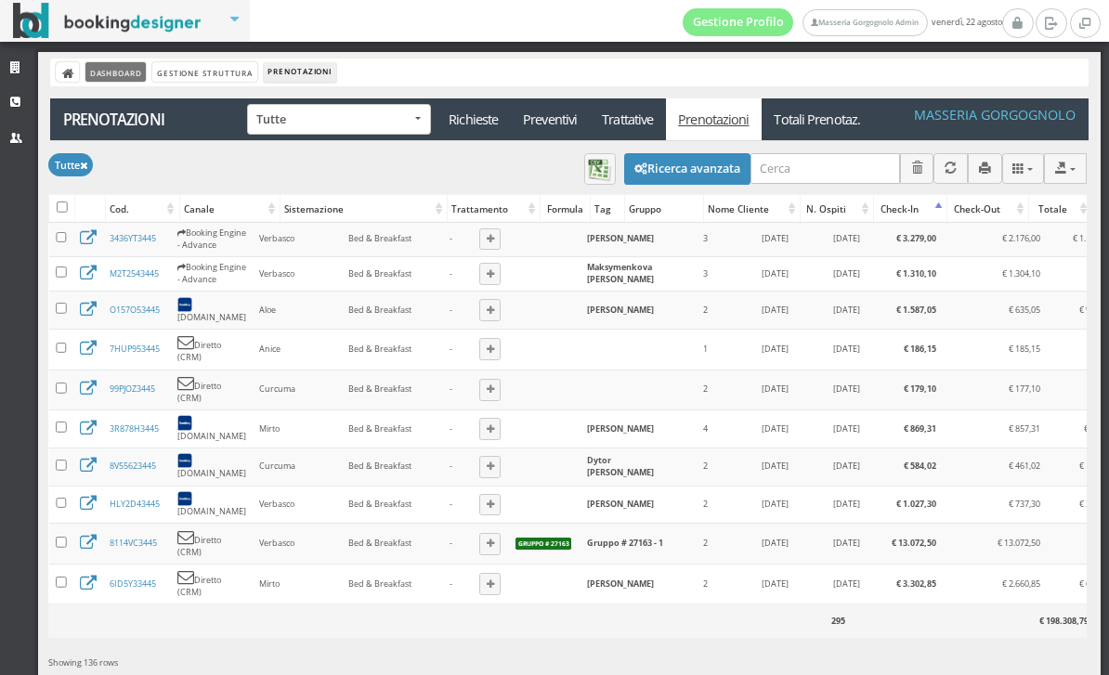
click at [146, 80] on link "Dashboard" at bounding box center [115, 71] width 60 height 19
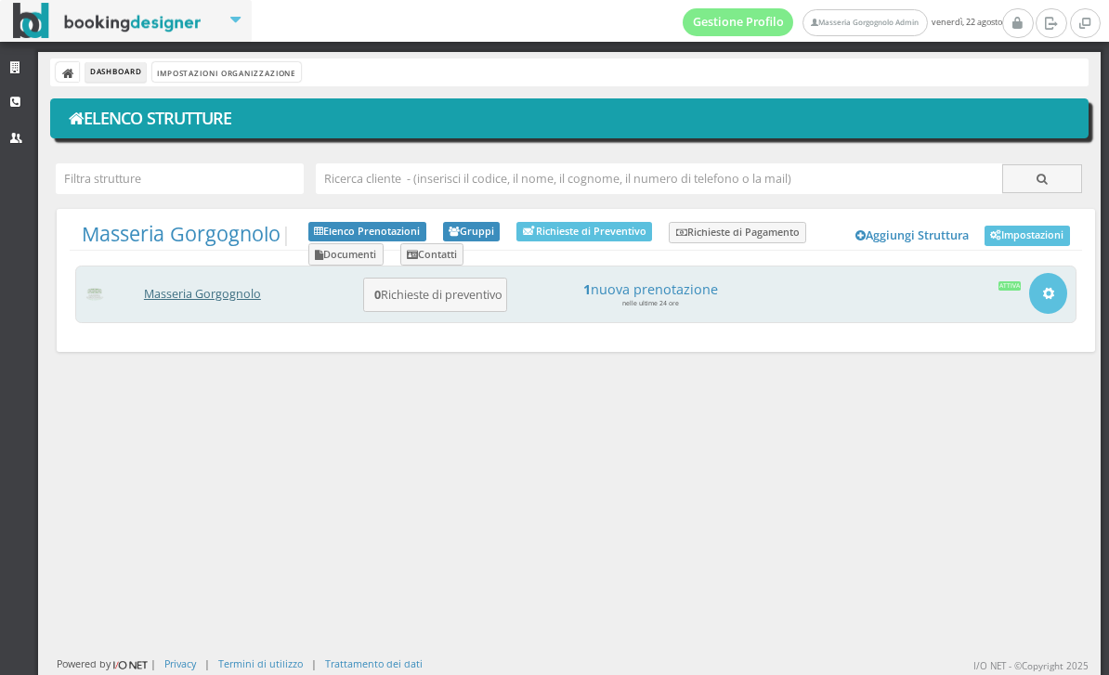
click at [261, 292] on link "Masseria Gorgognolo" at bounding box center [202, 294] width 117 height 16
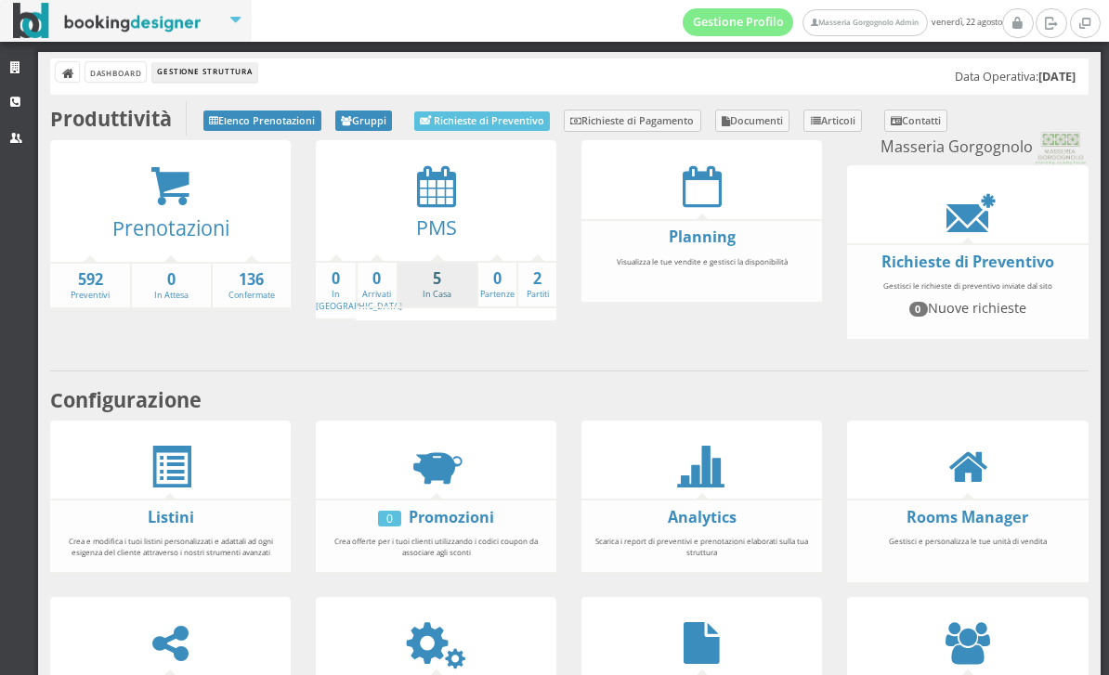
click at [430, 277] on strong "5" at bounding box center [437, 278] width 78 height 21
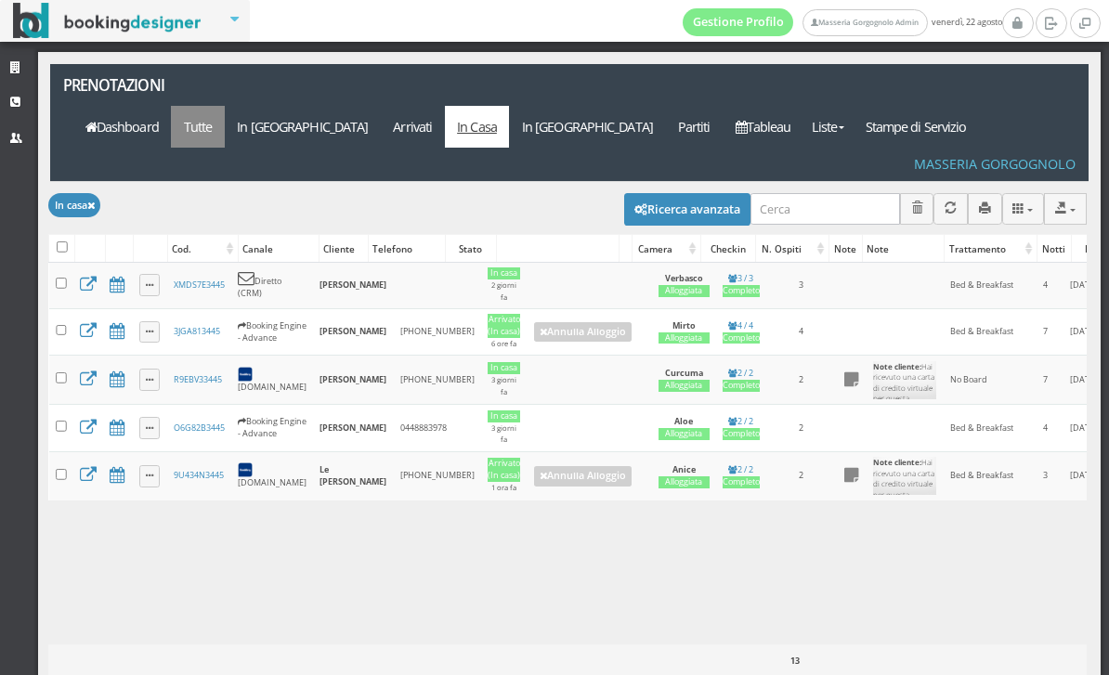
click at [225, 106] on link "Tutte" at bounding box center [198, 127] width 54 height 42
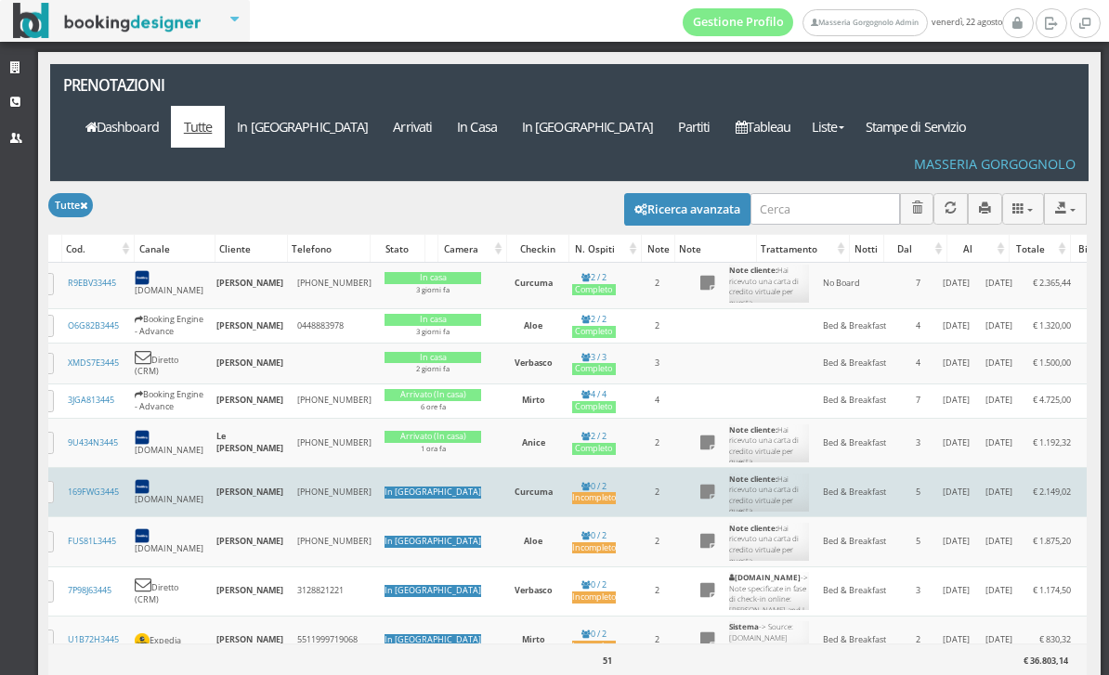
scroll to position [0, 103]
